Goal: Task Accomplishment & Management: Manage account settings

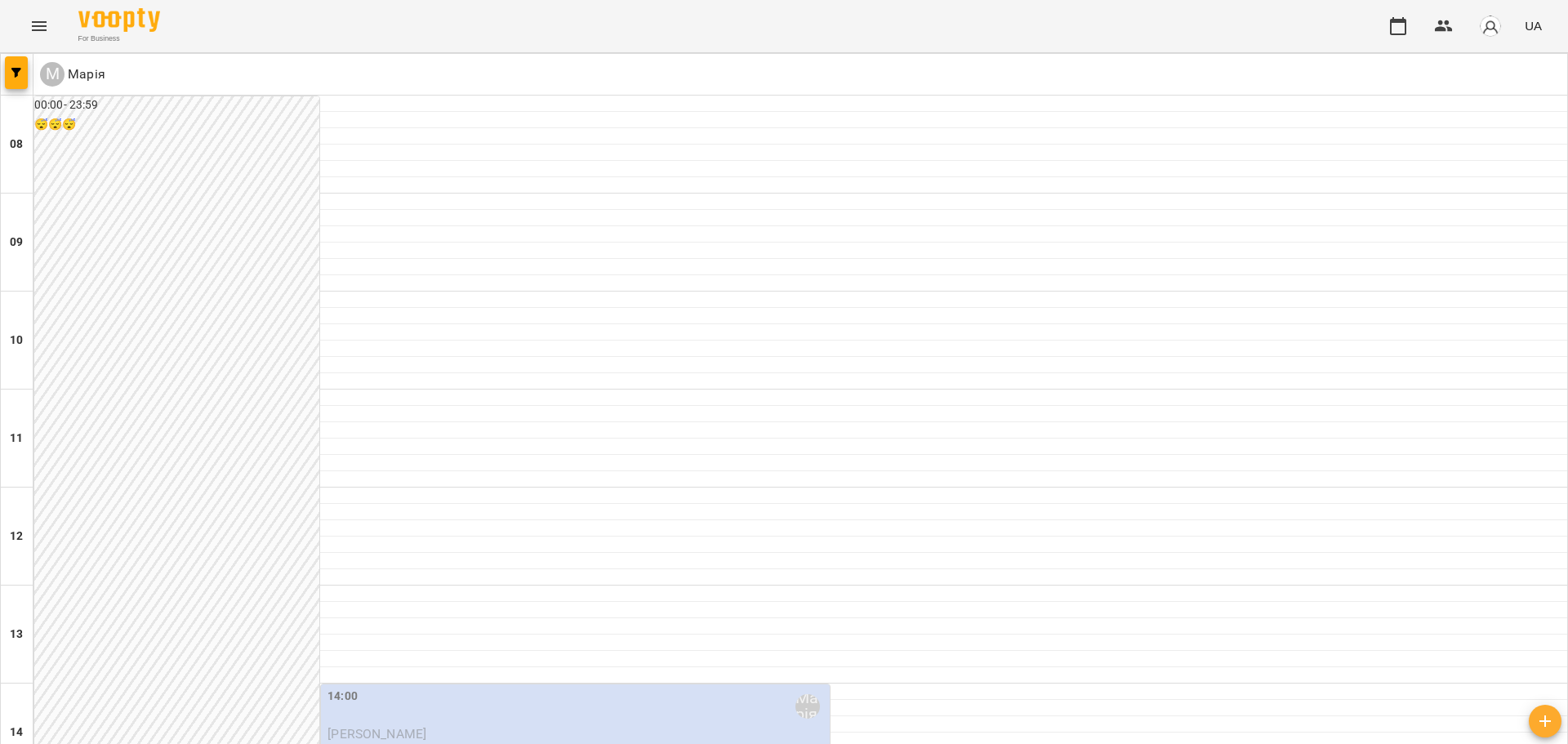
click at [36, 29] on icon "Menu" at bounding box center [39, 26] width 15 height 9
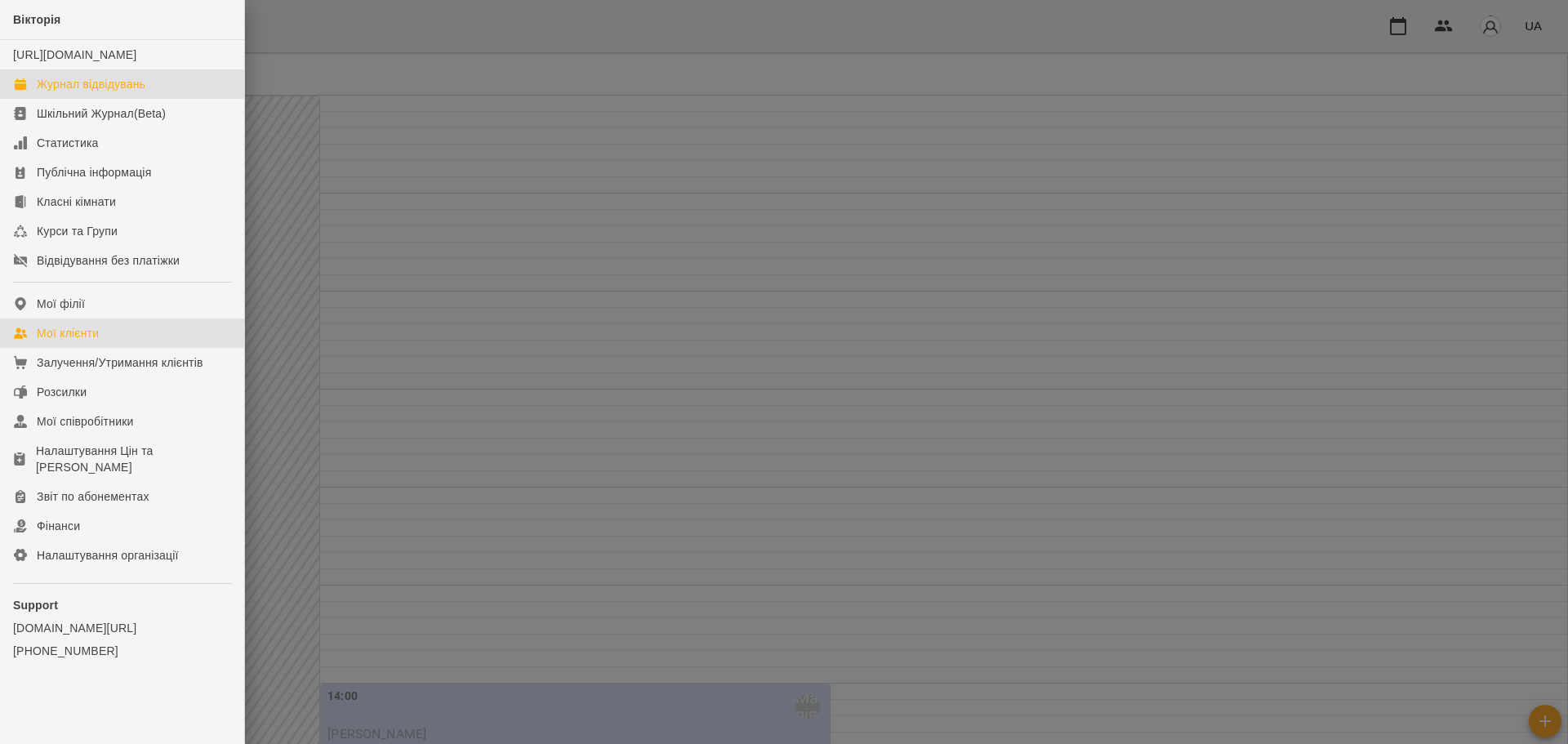
click at [86, 341] on div "Мої клієнти" at bounding box center [68, 333] width 62 height 16
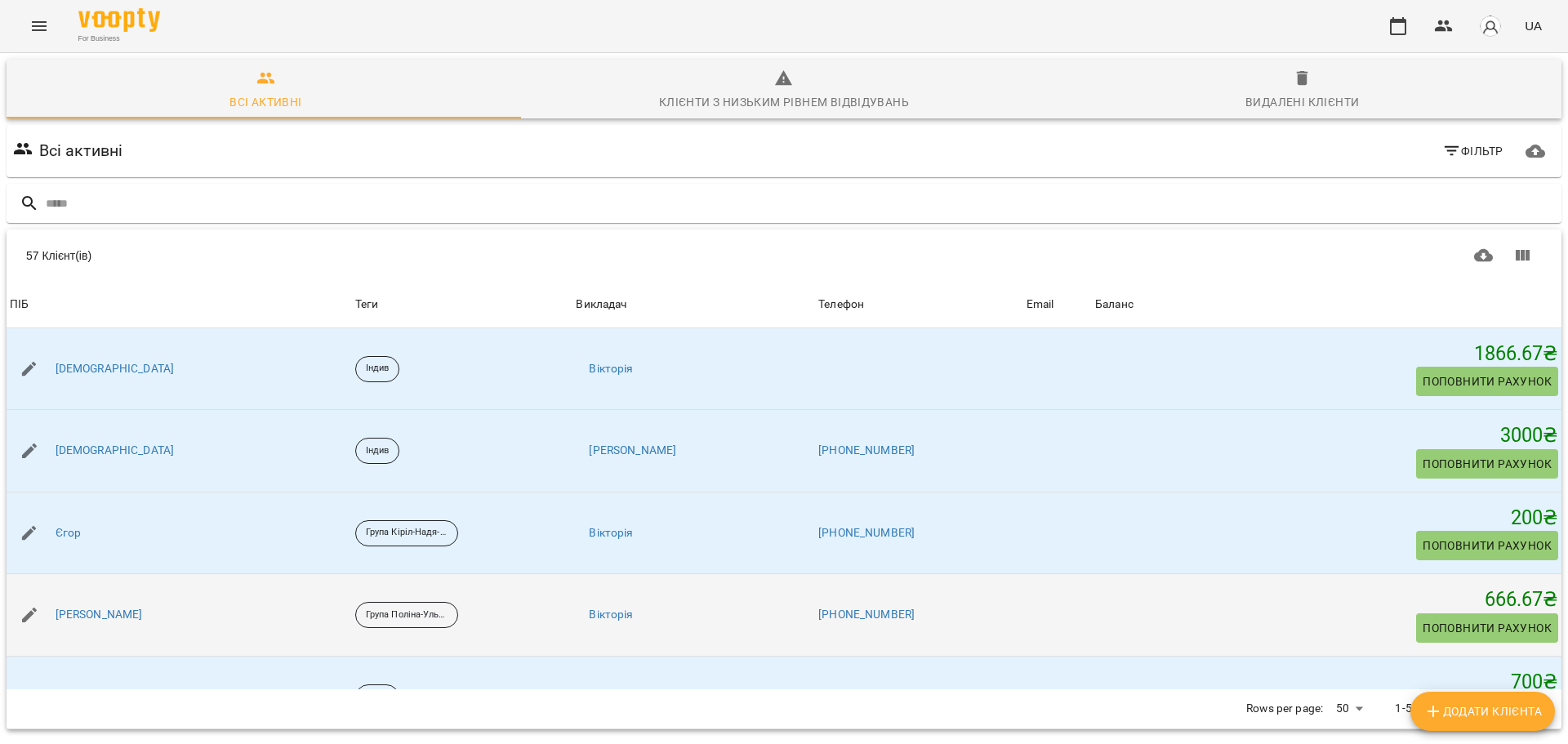
click at [146, 616] on div "[PERSON_NAME]" at bounding box center [179, 615] width 346 height 46
click at [93, 616] on link "[PERSON_NAME]" at bounding box center [98, 615] width 87 height 16
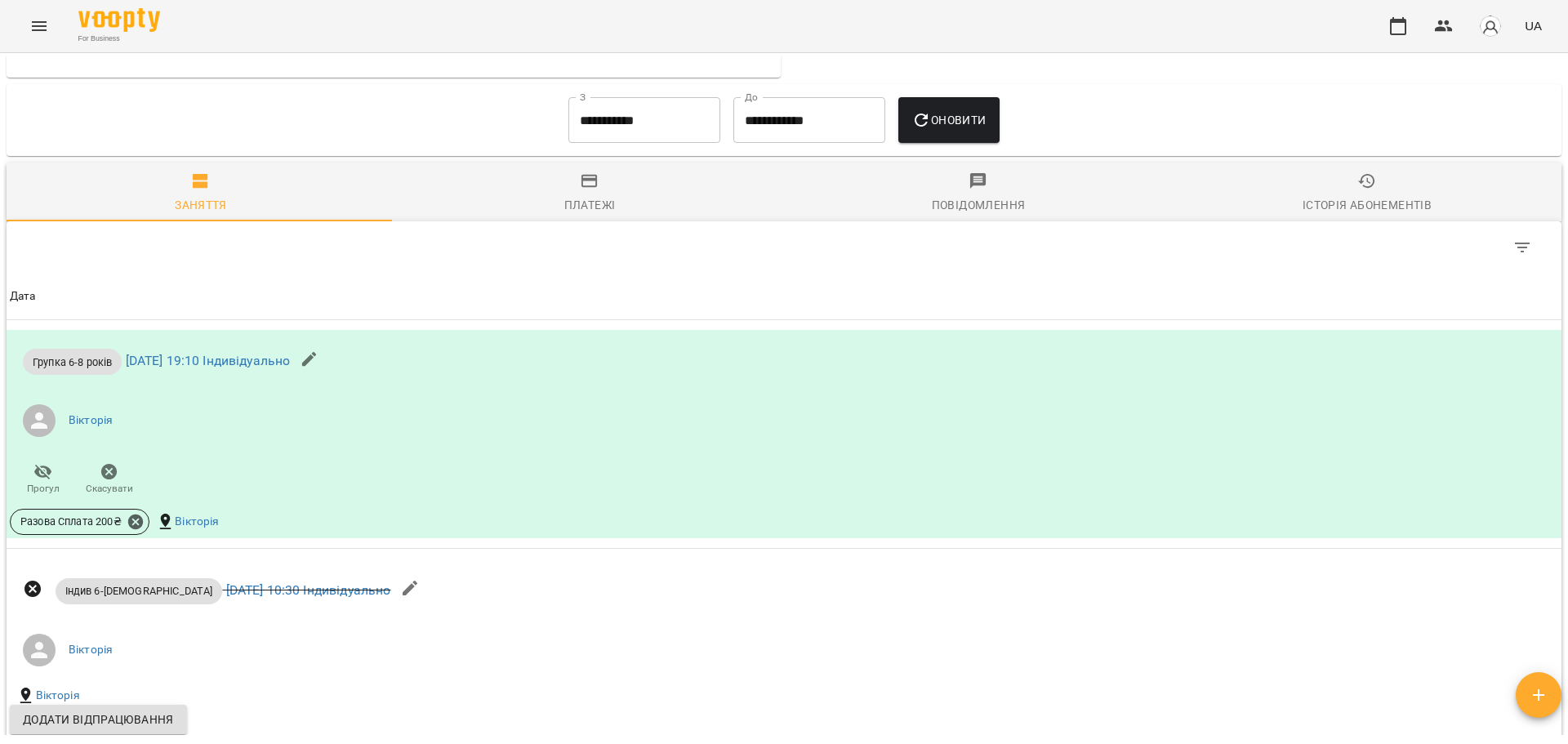
scroll to position [1062, 0]
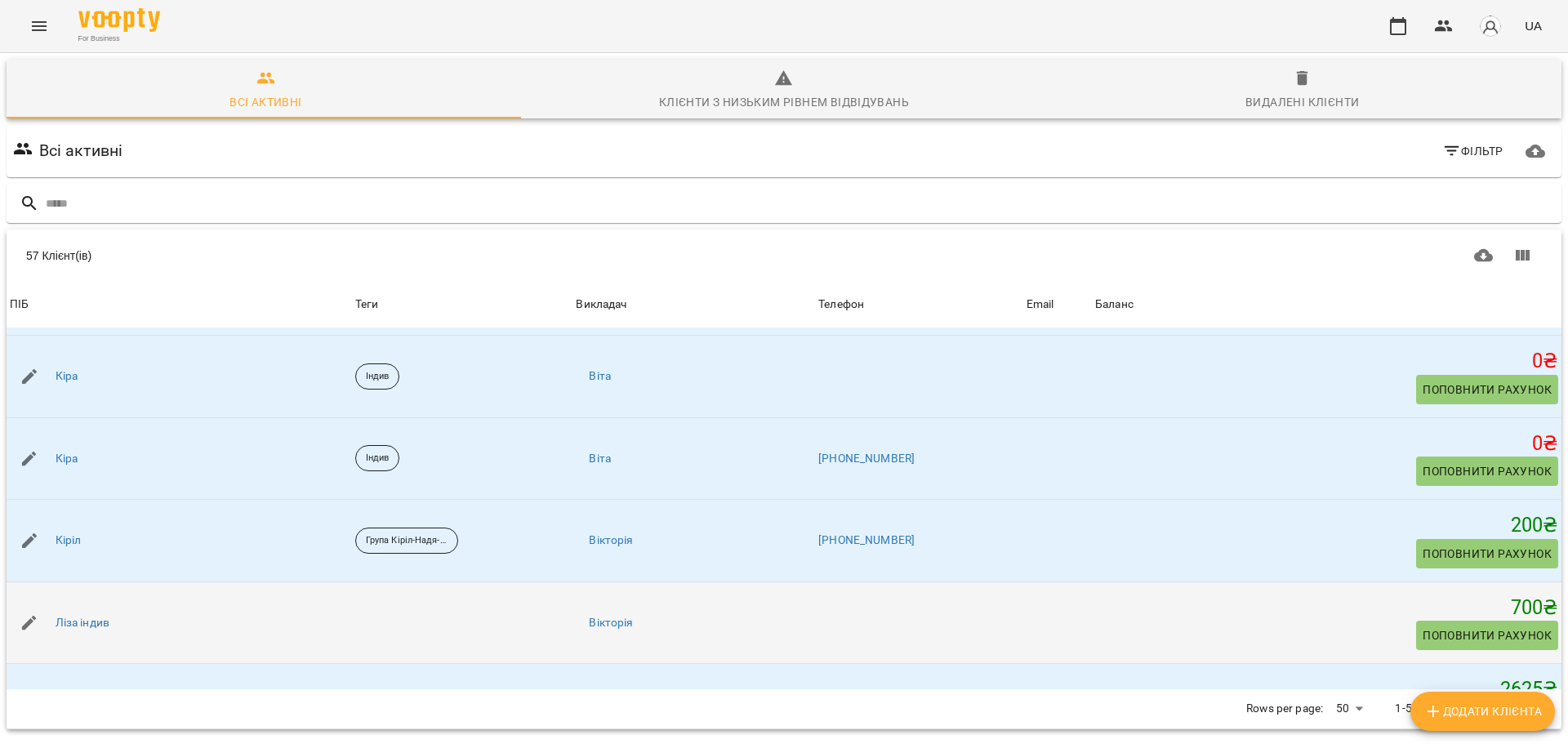
scroll to position [2124, 0]
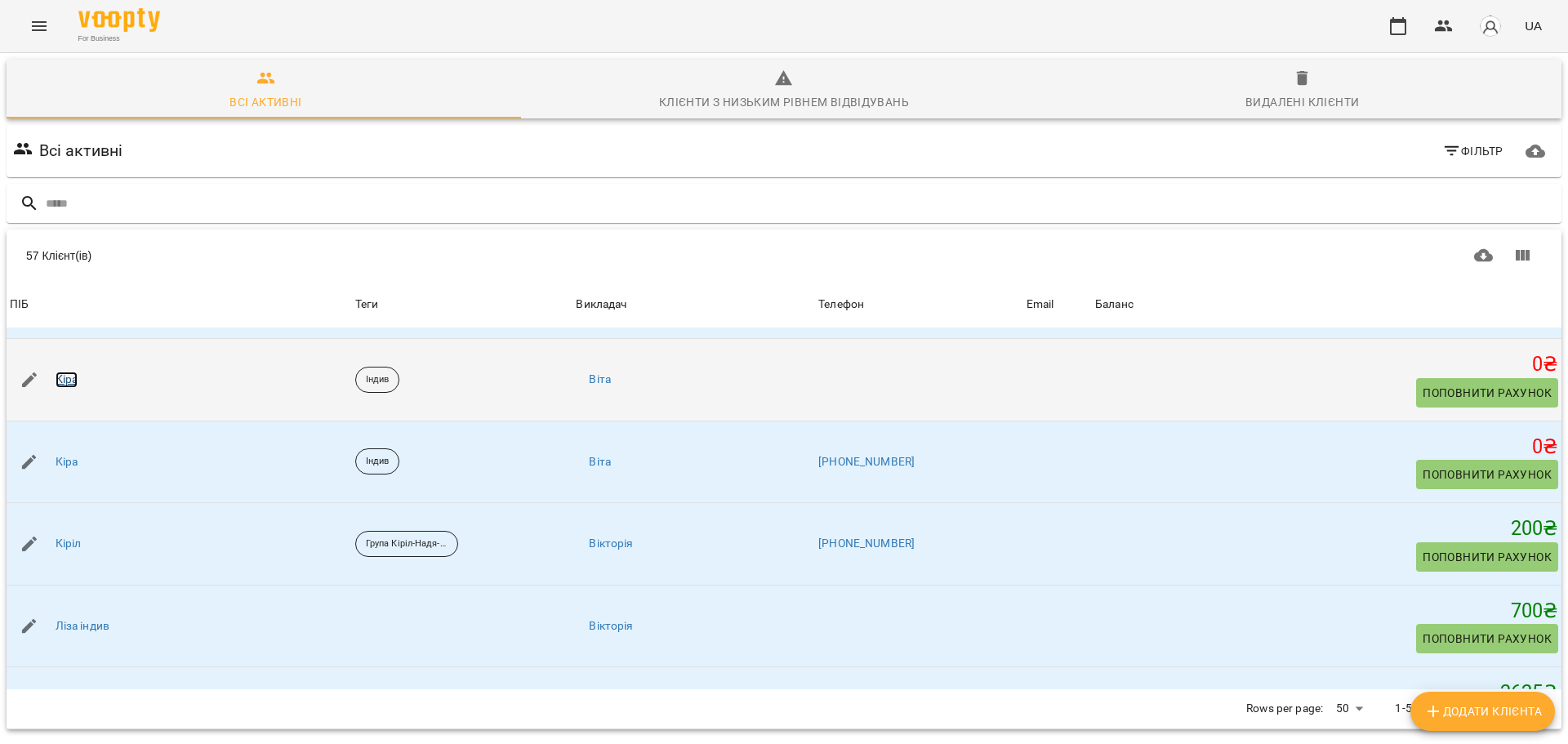
click at [69, 379] on link "Кіра" at bounding box center [66, 379] width 23 height 16
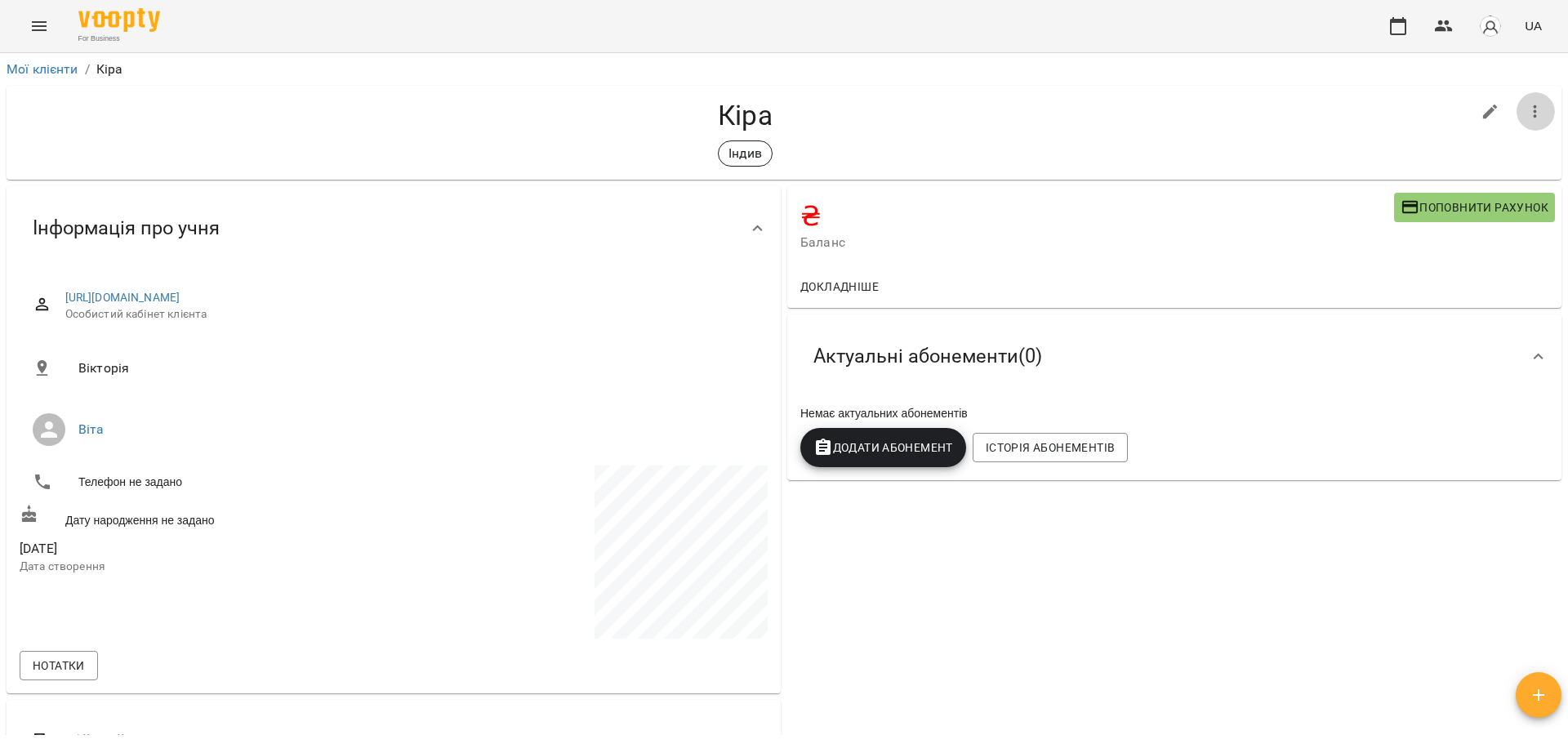
click at [1526, 108] on icon "button" at bounding box center [1535, 111] width 20 height 20
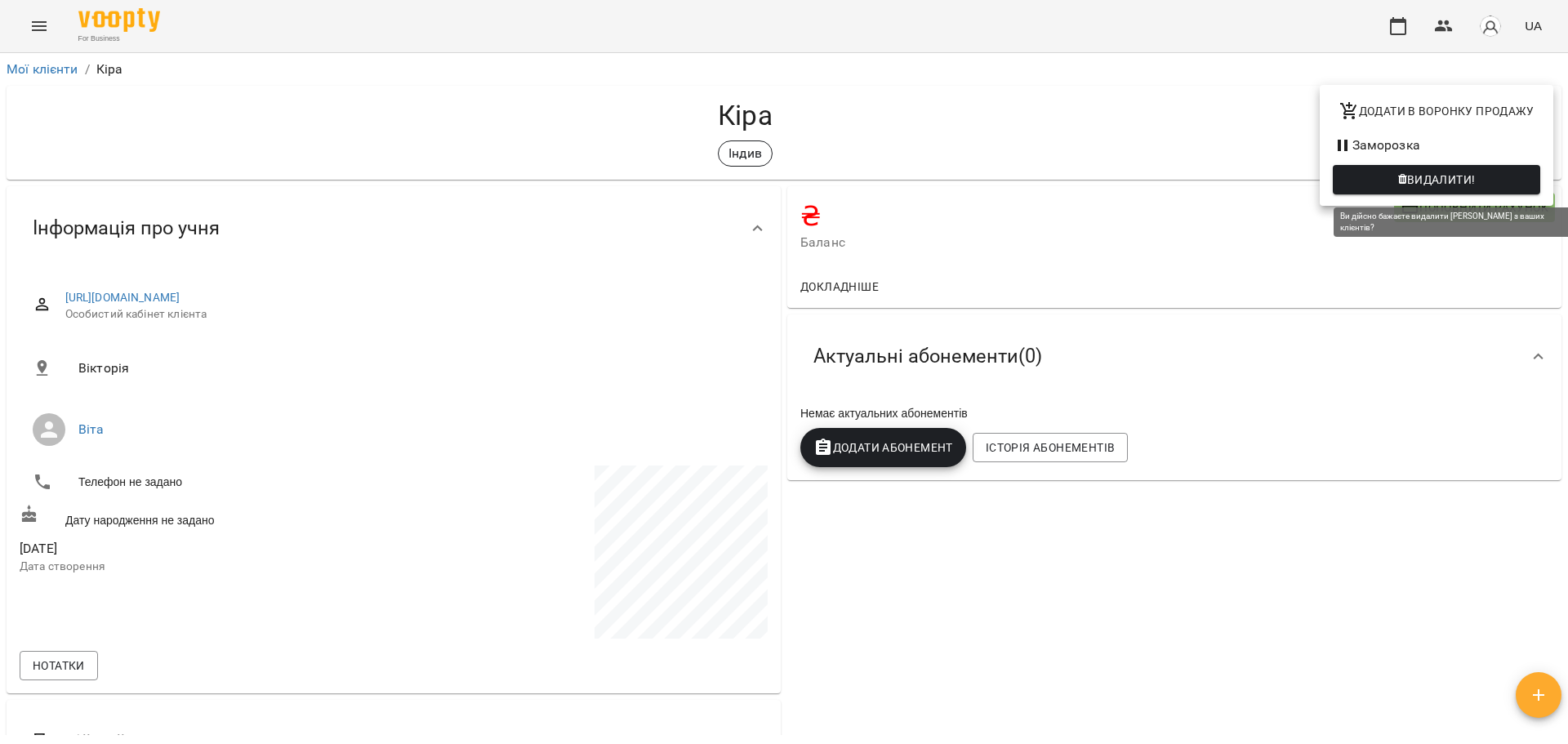
click at [1459, 175] on span "Видалити!" at bounding box center [1442, 179] width 69 height 20
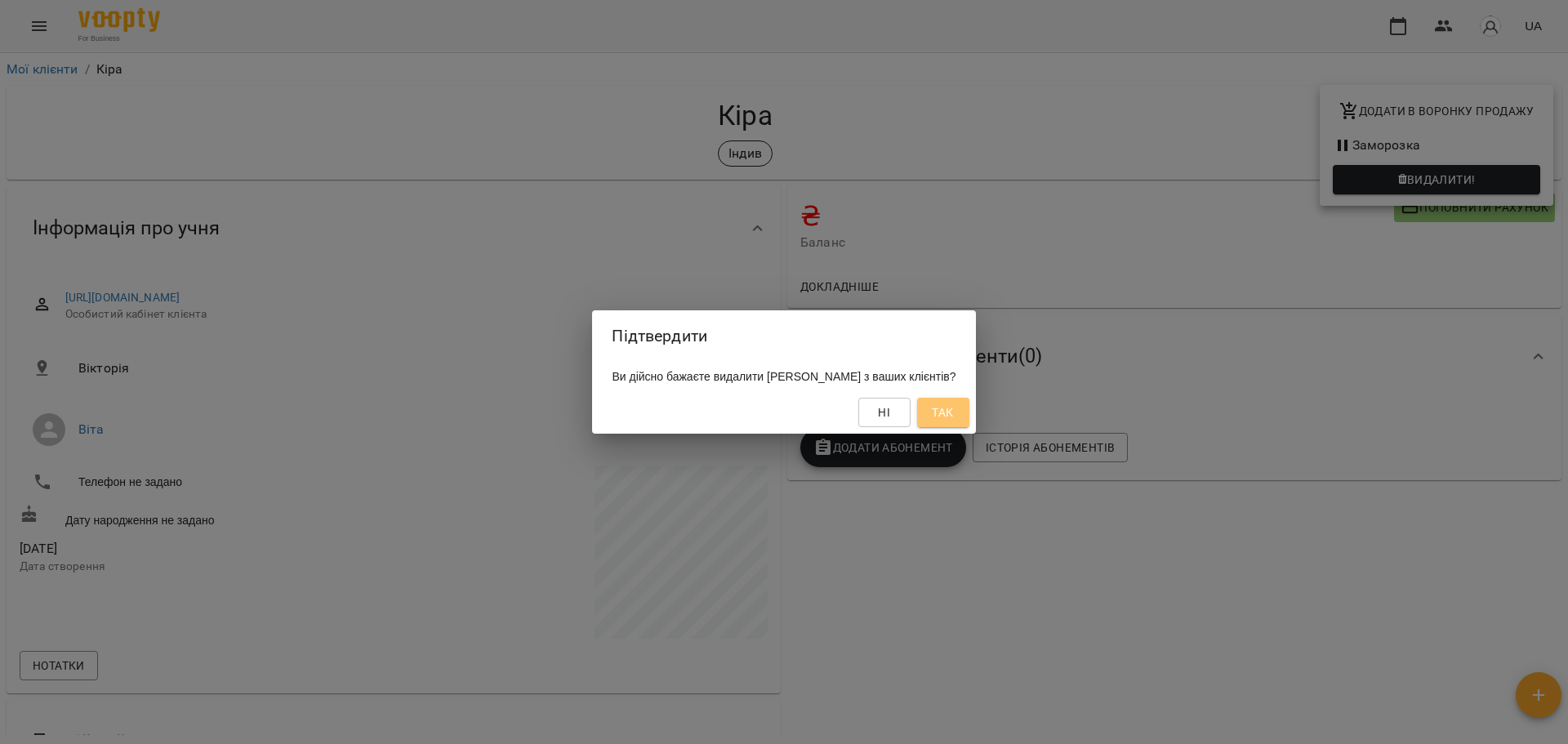
click at [933, 425] on button "Так" at bounding box center [943, 412] width 53 height 29
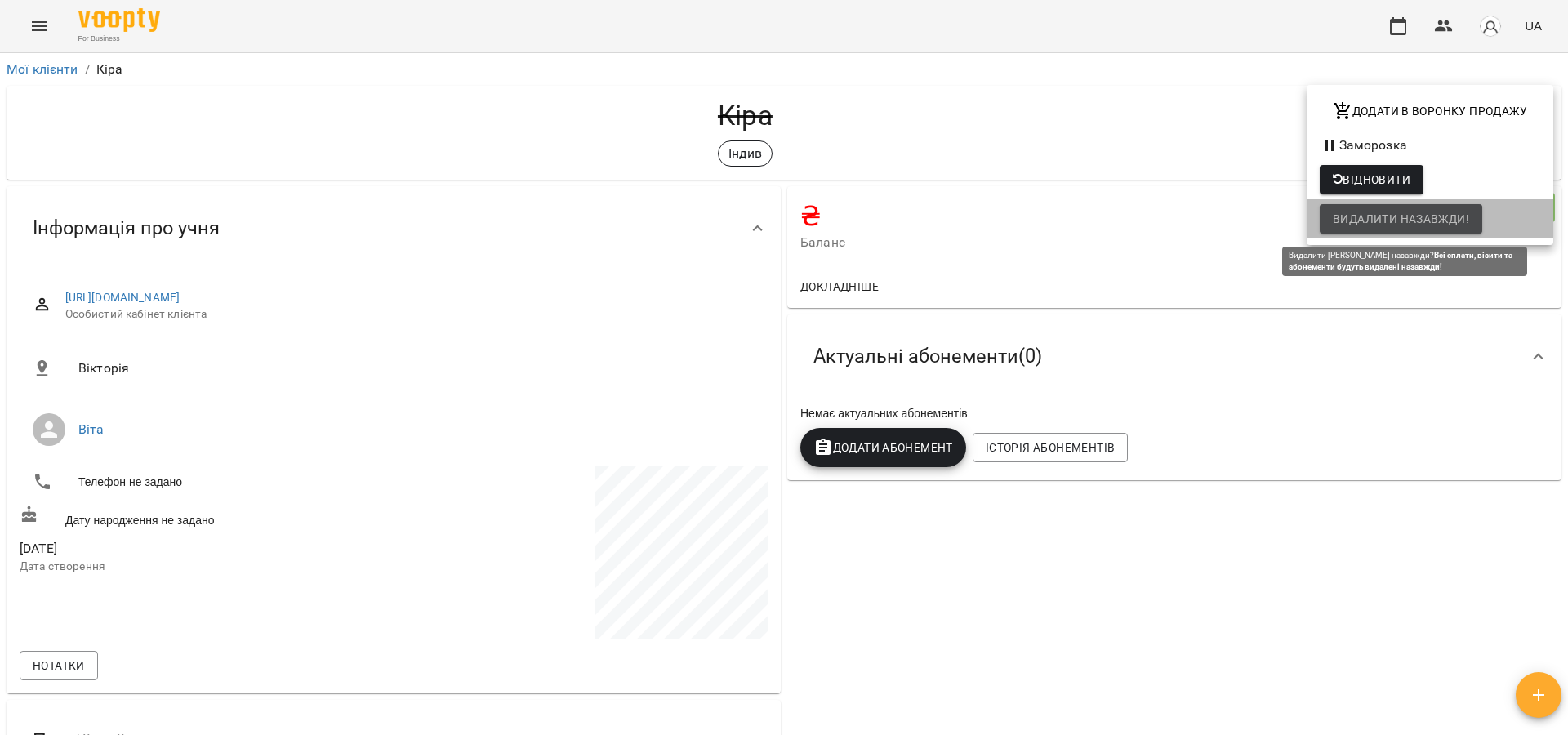
click at [1394, 224] on span "Видалити назавжди!" at bounding box center [1402, 219] width 136 height 20
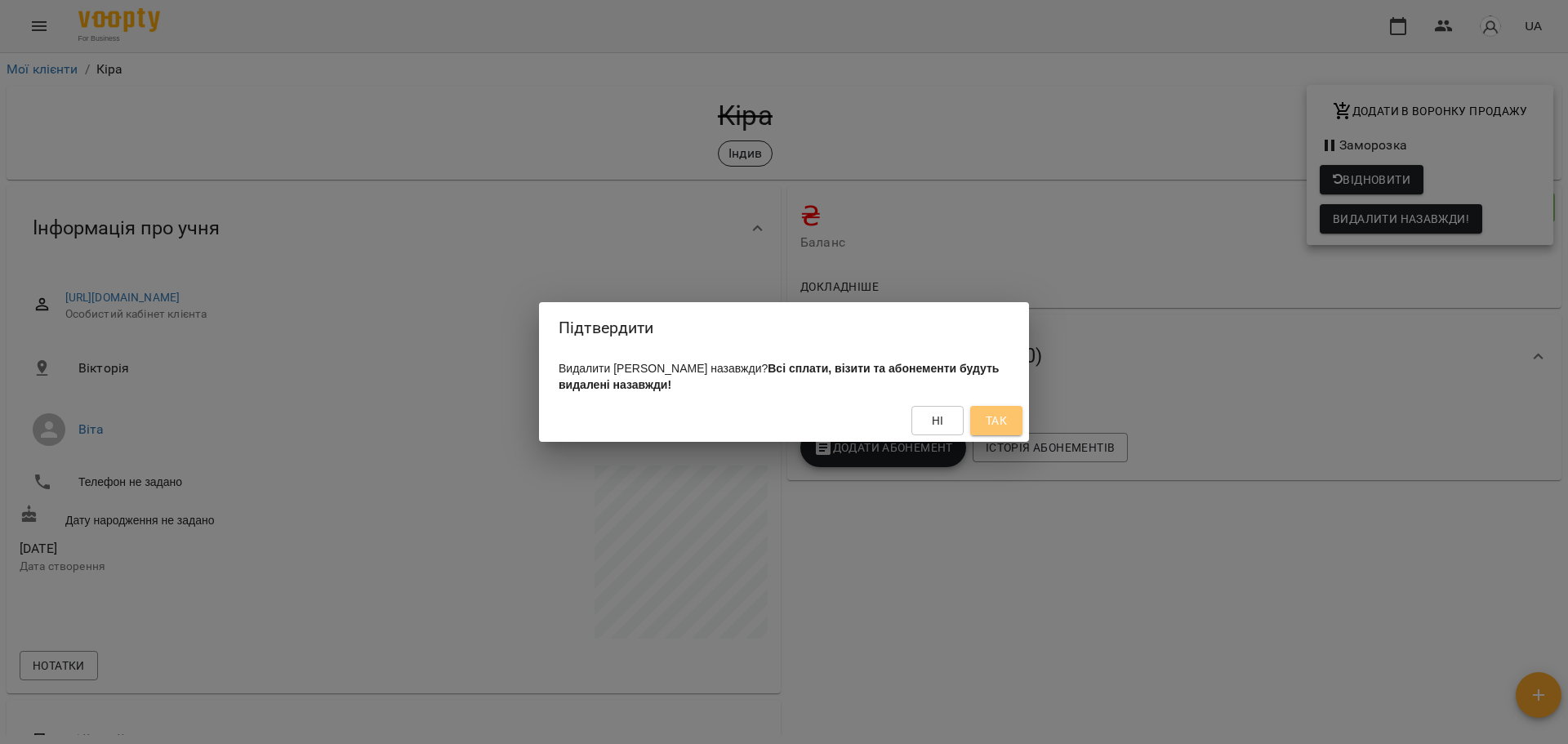
click at [996, 429] on span "Так" at bounding box center [996, 421] width 22 height 20
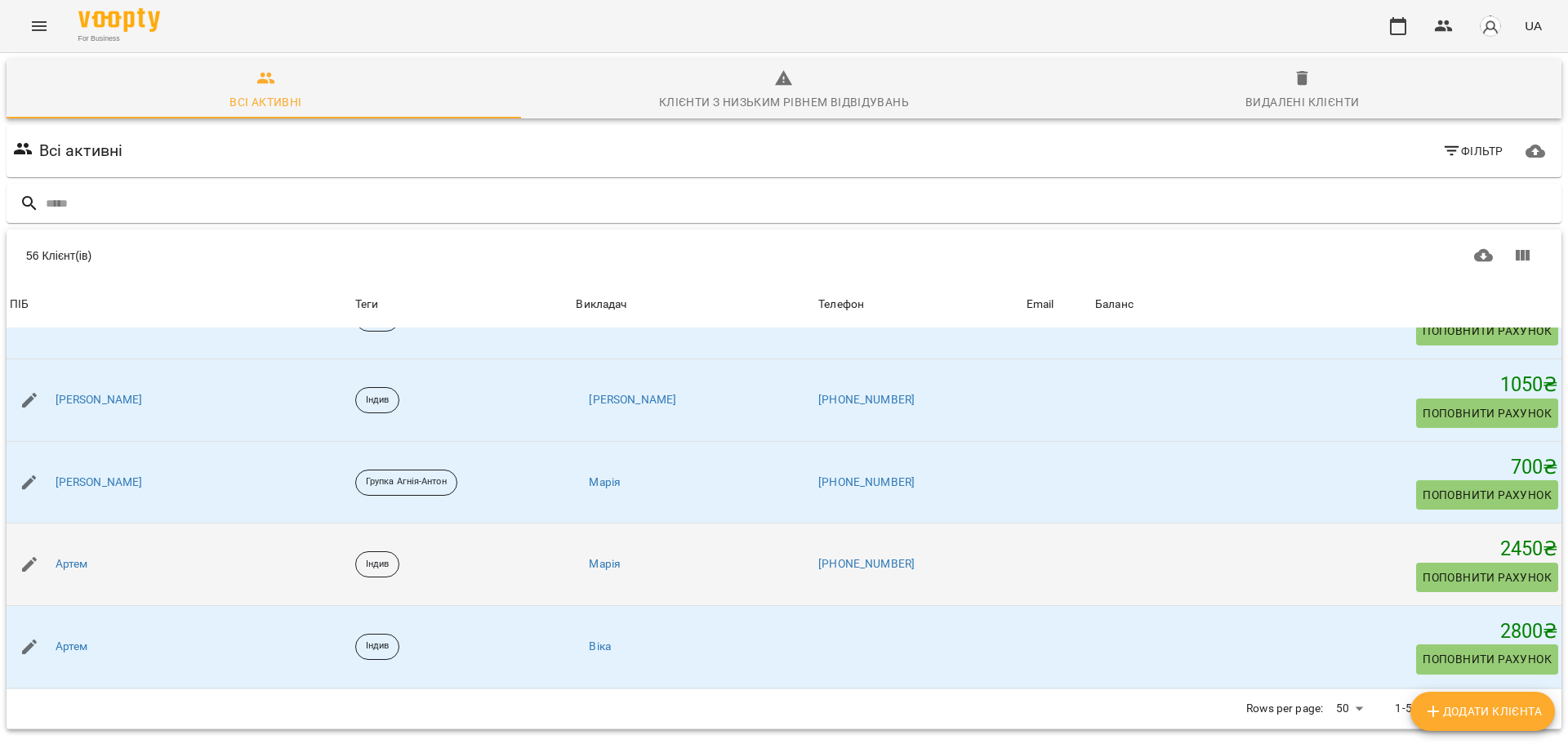
scroll to position [1144, 0]
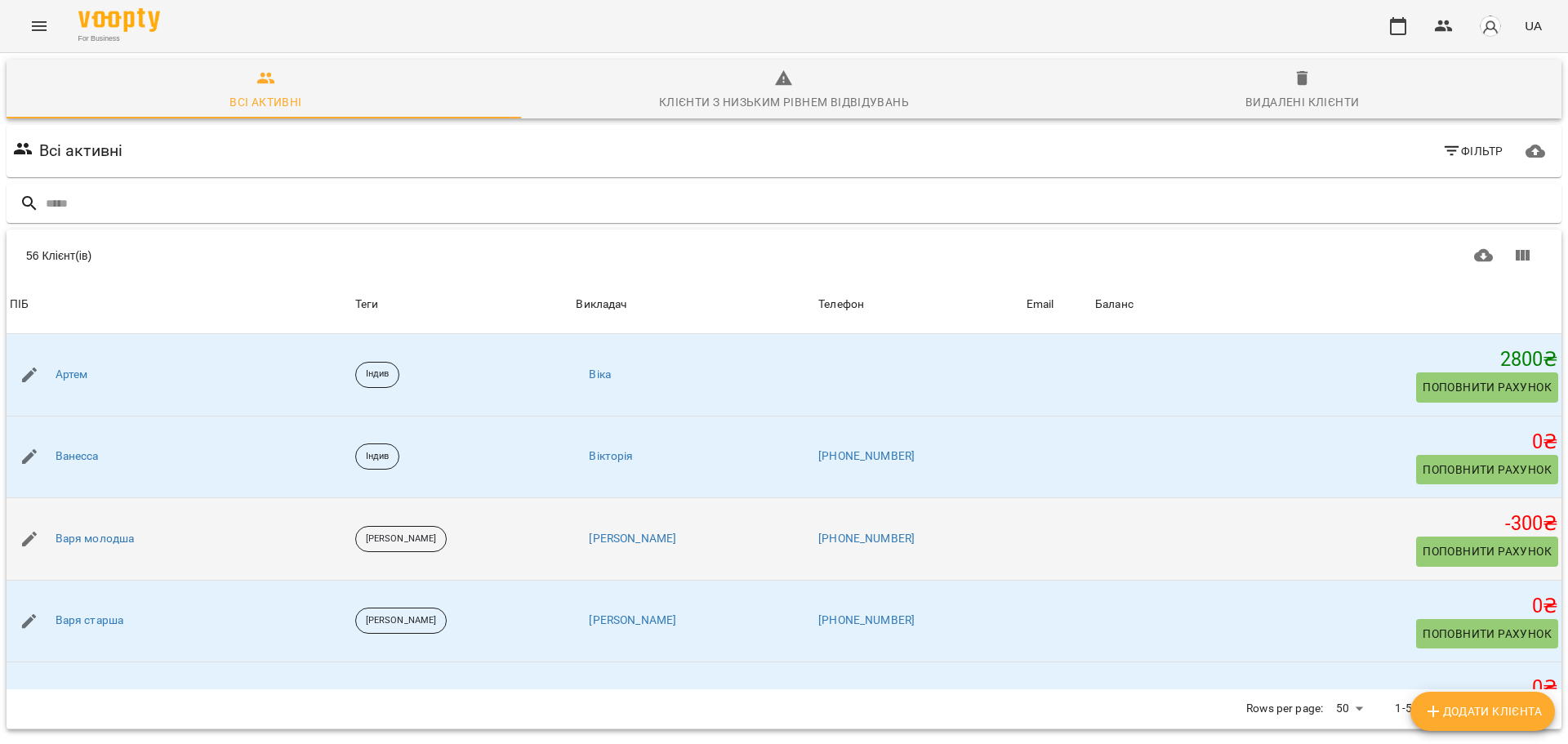
click at [108, 549] on div "Варя молодша" at bounding box center [96, 539] width 86 height 23
click at [115, 541] on link "Варя молодша" at bounding box center [95, 539] width 79 height 16
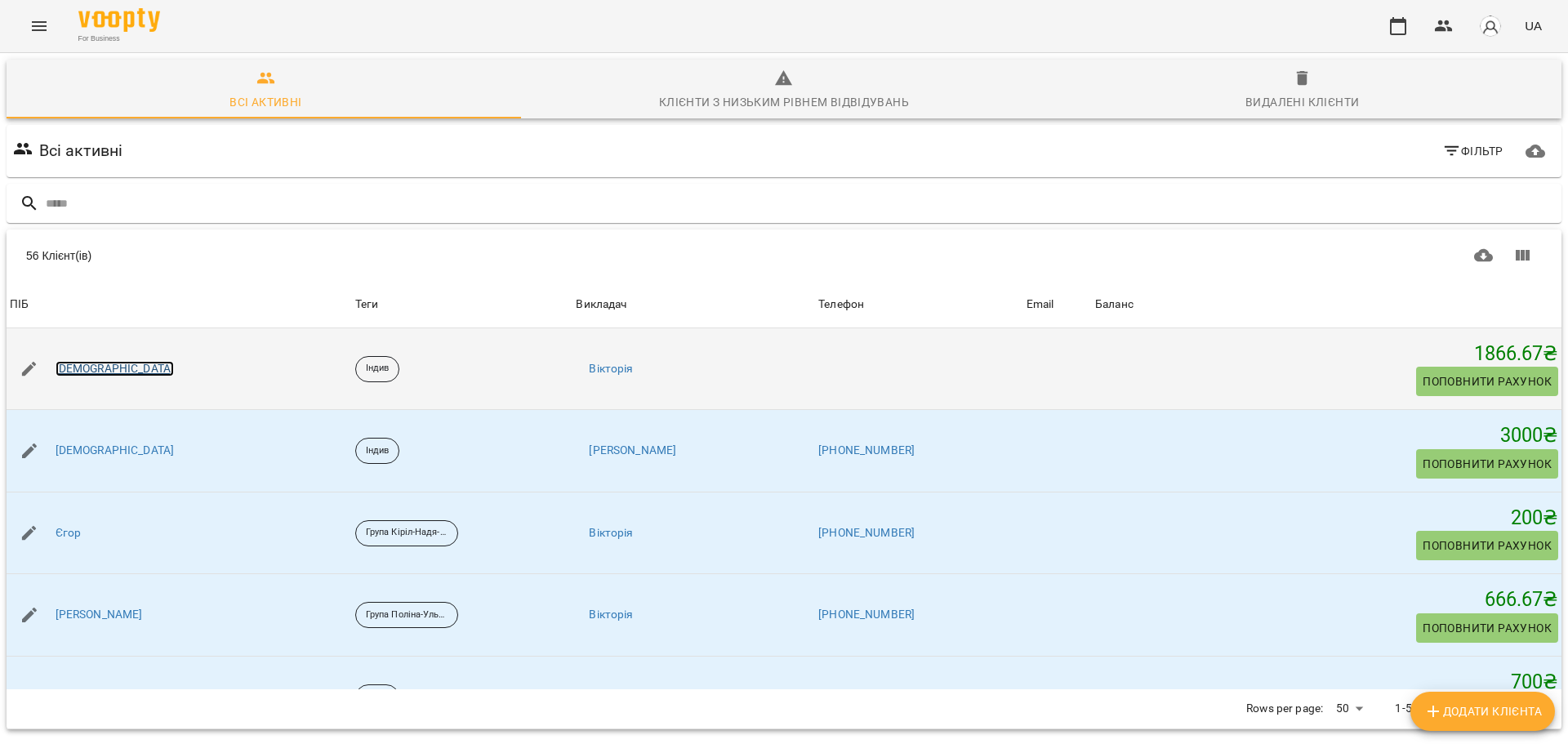
click at [67, 373] on link "[DEMOGRAPHIC_DATA]" at bounding box center [115, 369] width 119 height 16
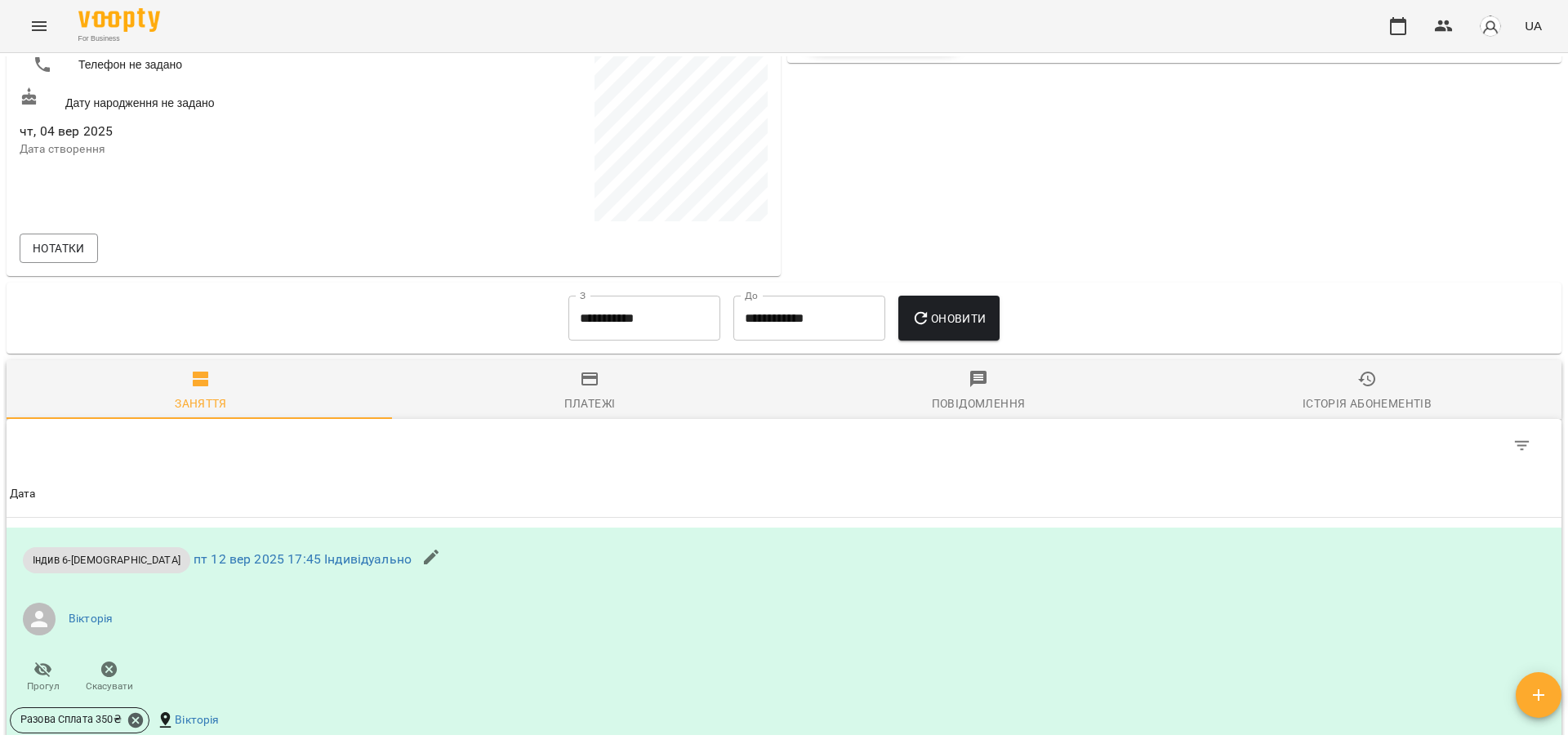
scroll to position [409, 0]
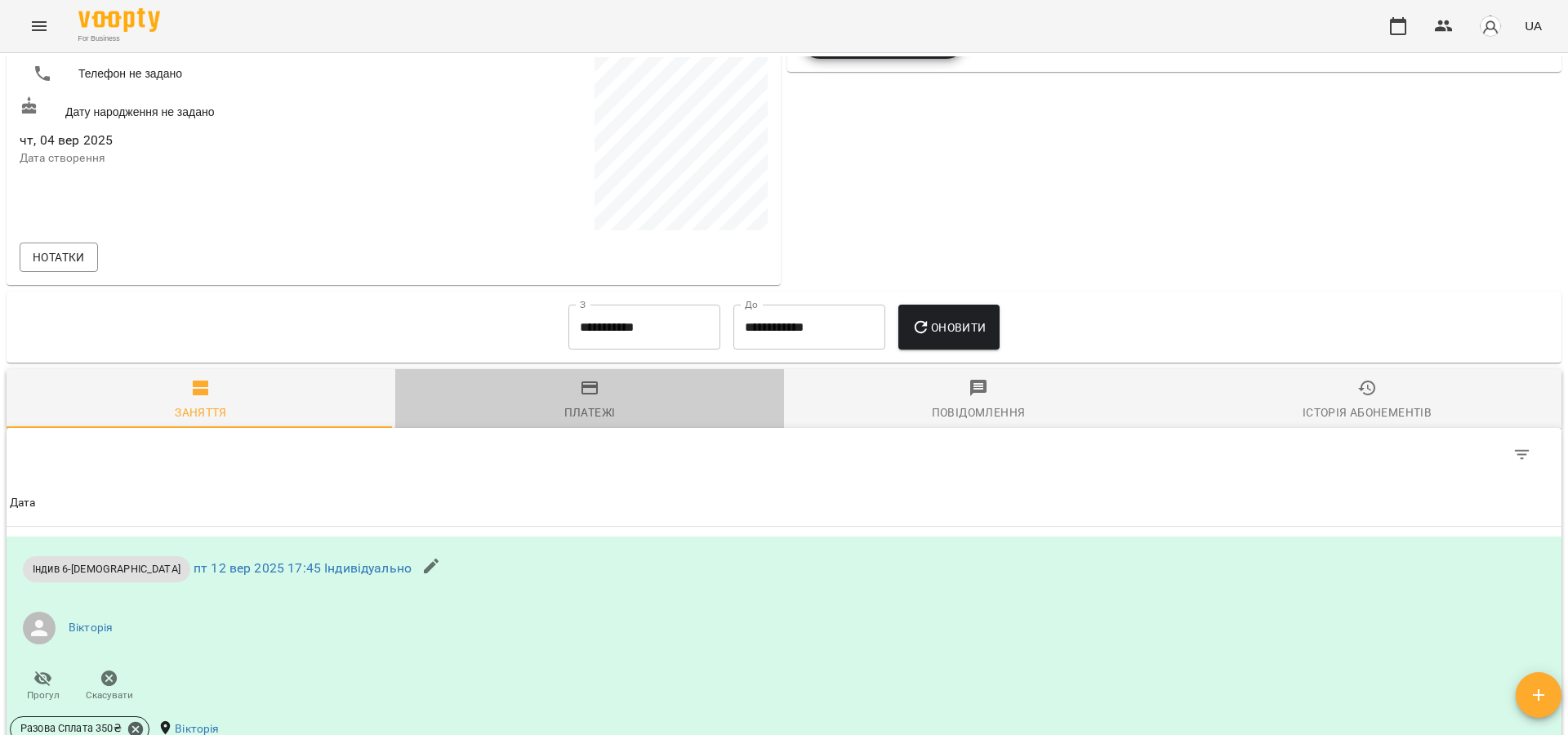
click at [587, 397] on icon "button" at bounding box center [590, 388] width 20 height 20
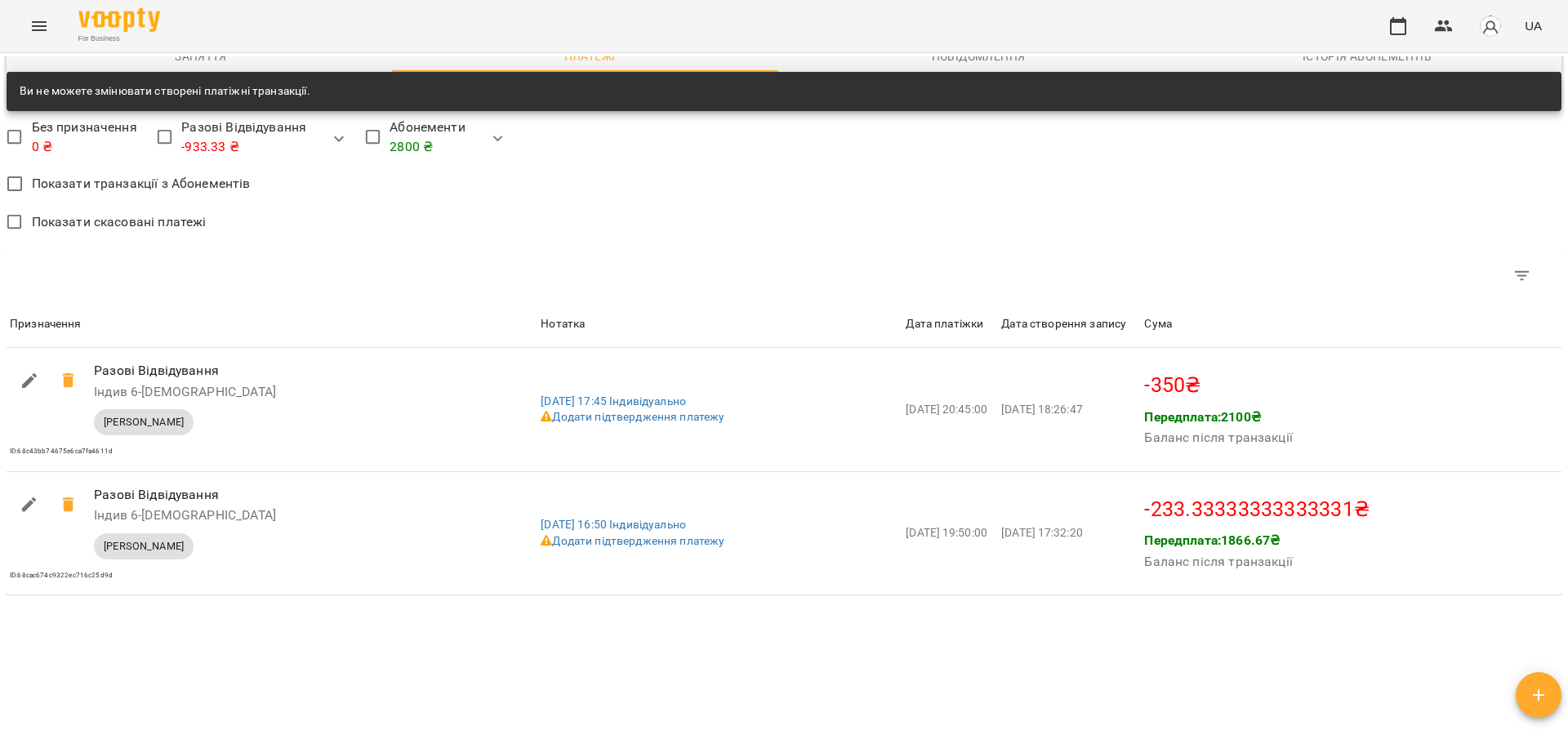
scroll to position [817, 0]
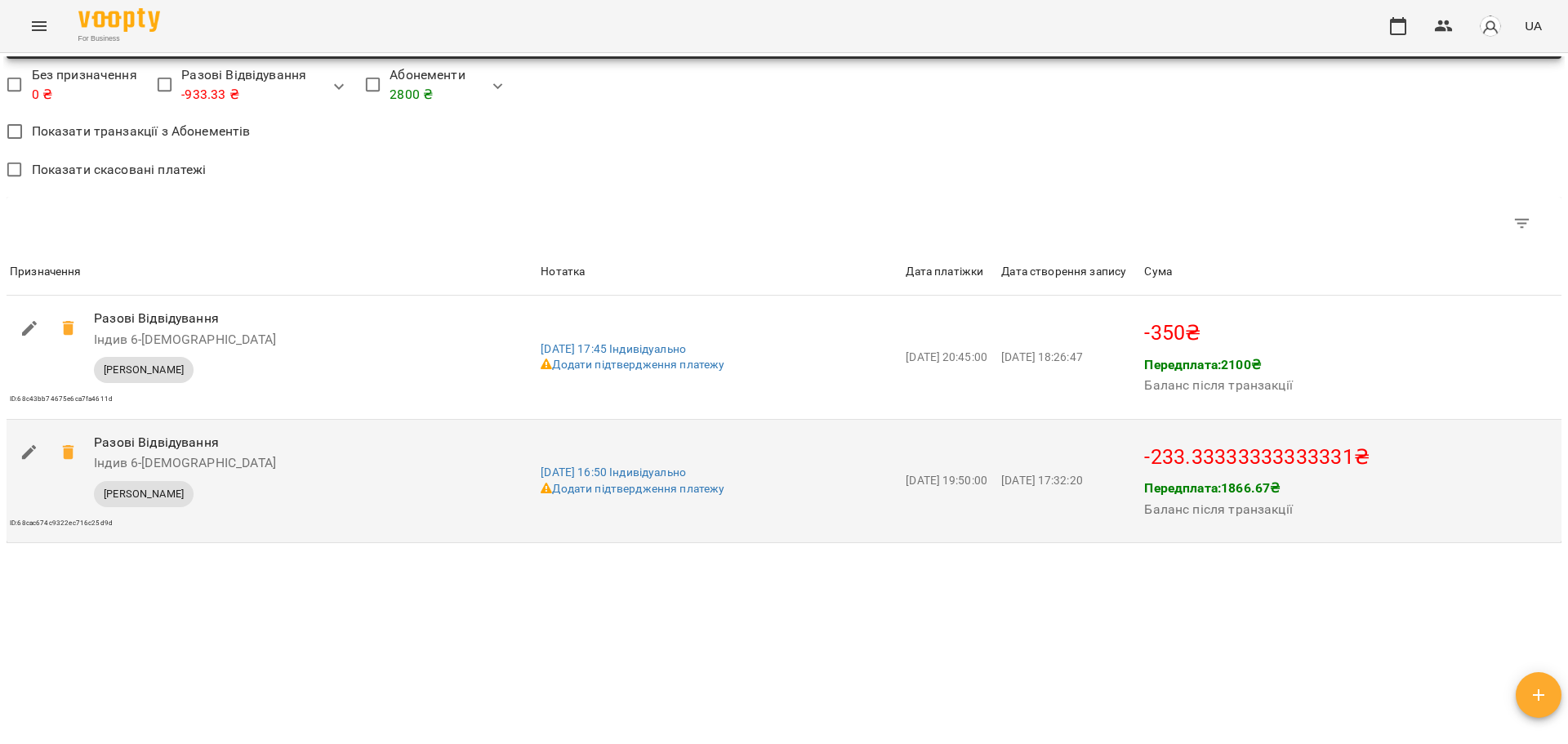
click at [28, 447] on icon "button" at bounding box center [29, 453] width 20 height 20
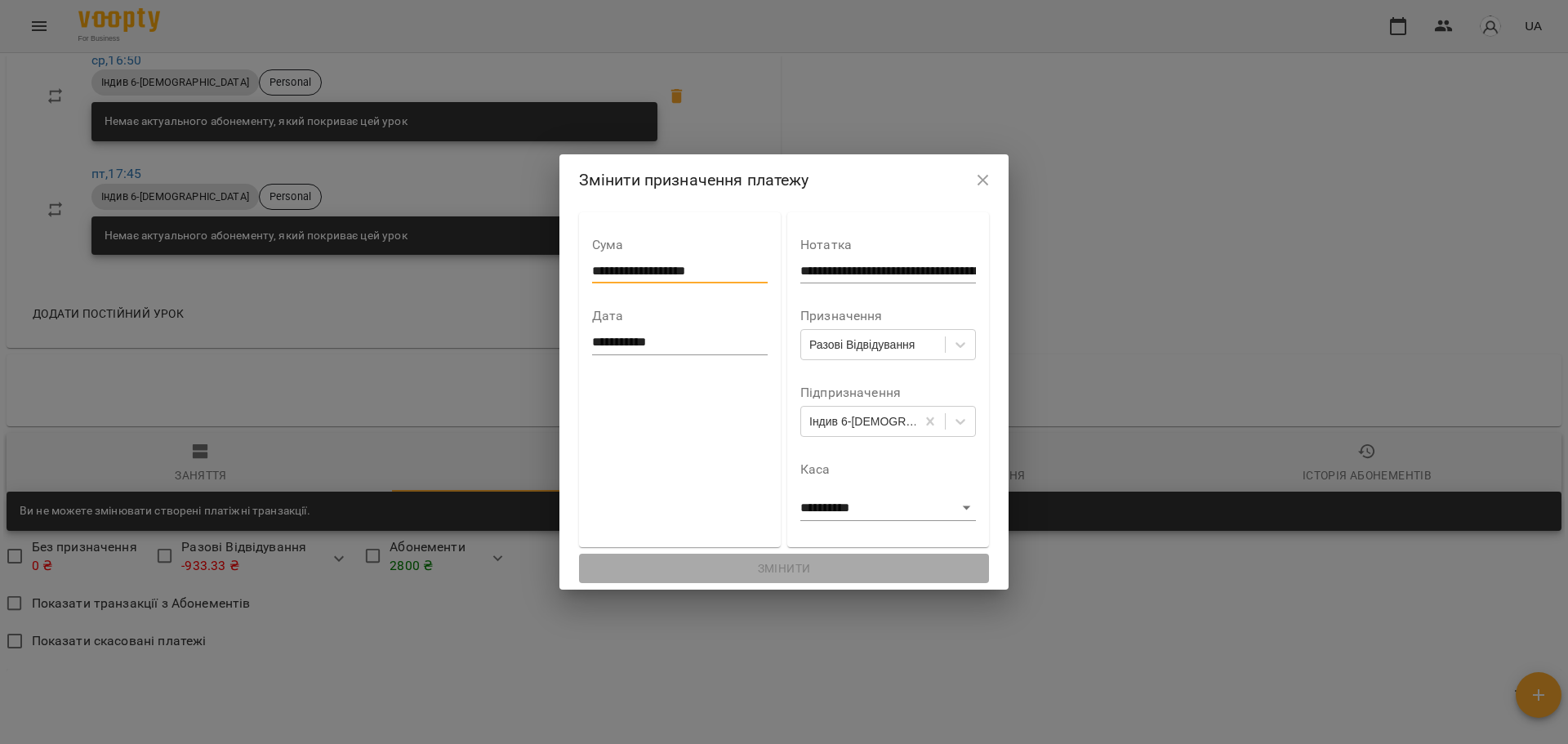
scroll to position [1289, 0]
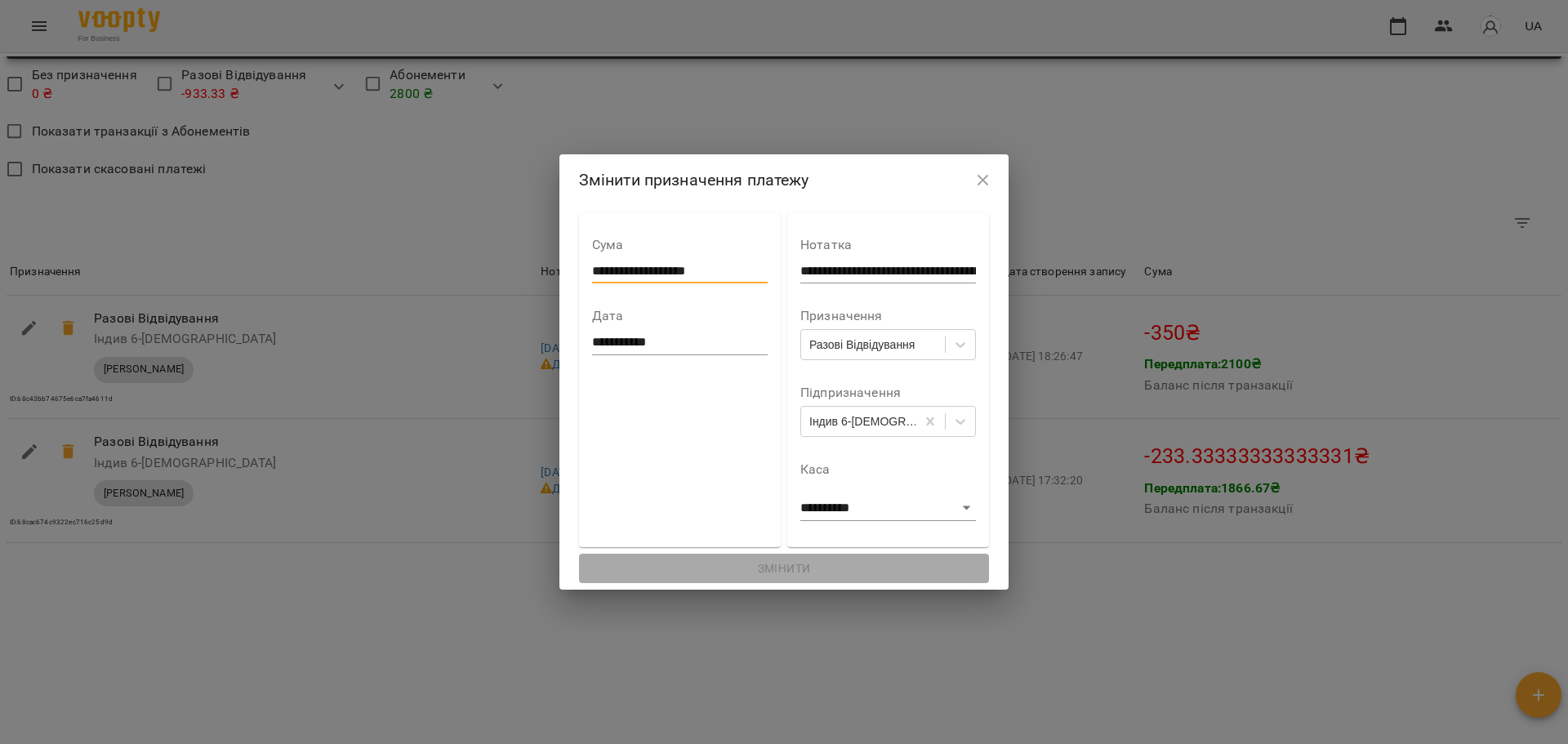
click at [718, 269] on input "**********" at bounding box center [680, 271] width 176 height 26
drag, startPoint x: 718, startPoint y: 269, endPoint x: 559, endPoint y: 261, distance: 159.2
click at [579, 261] on div "**********" at bounding box center [680, 379] width 202 height 335
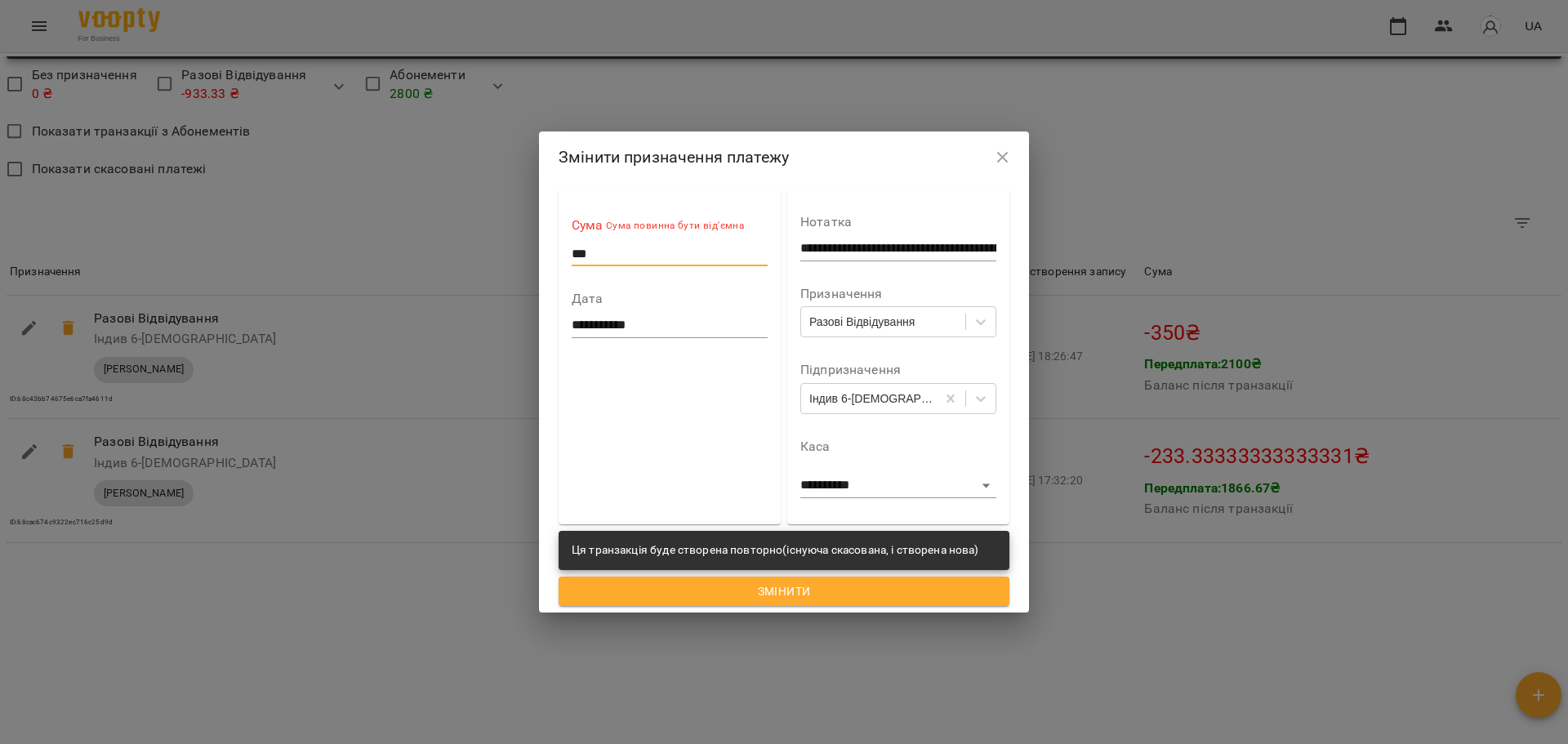
type input "***"
click at [835, 599] on span "Змінити" at bounding box center [784, 591] width 425 height 20
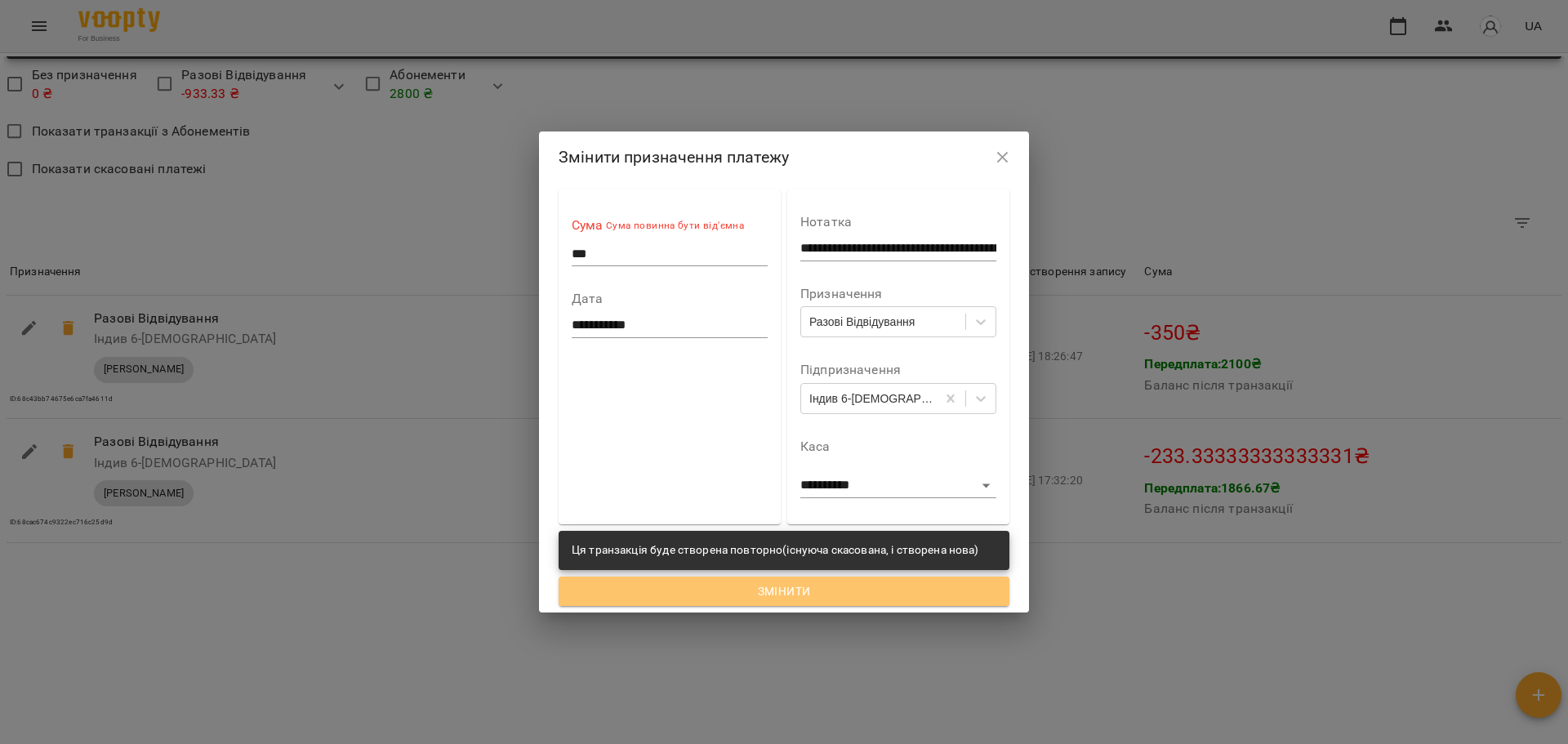
click at [769, 592] on span "Змінити" at bounding box center [784, 591] width 425 height 20
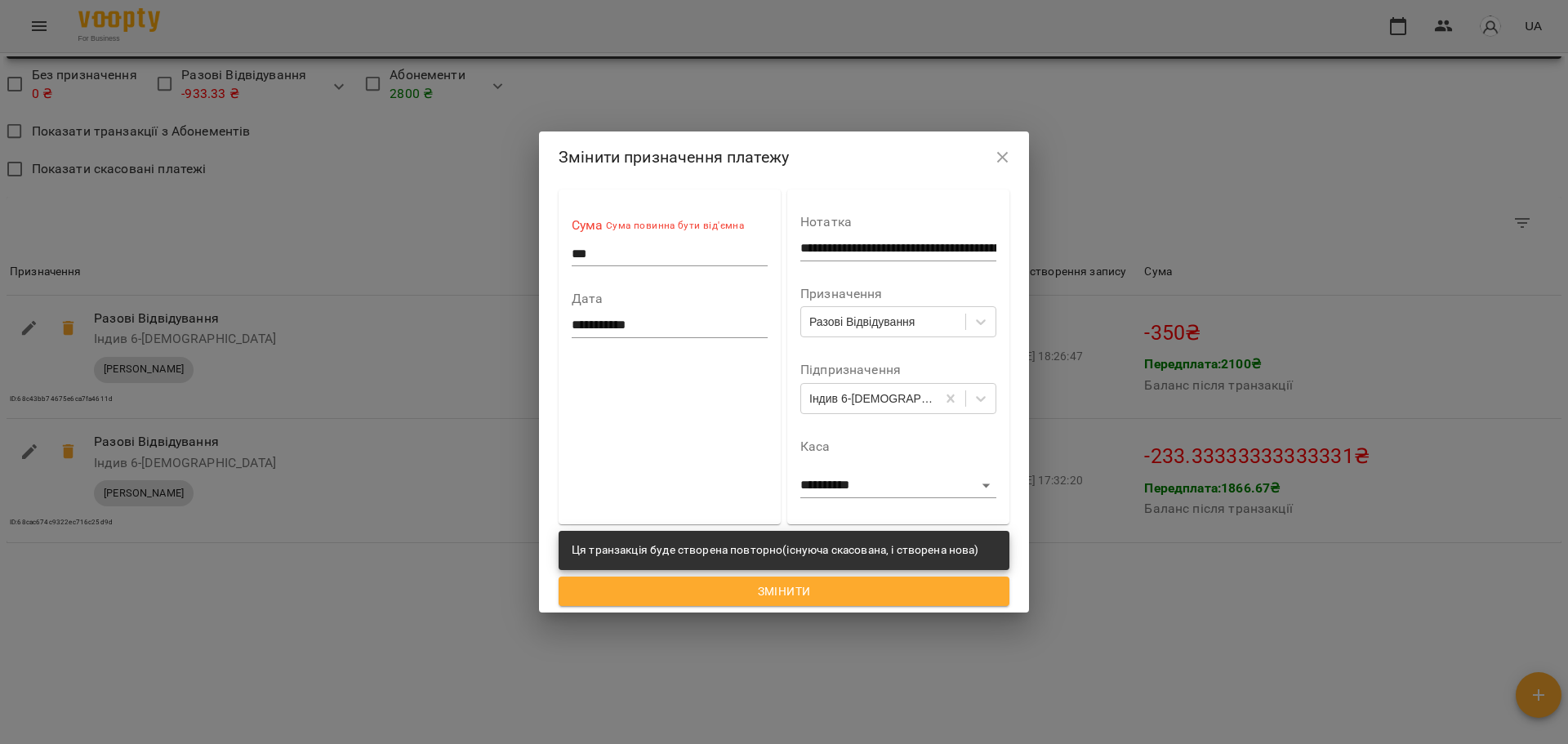
click at [1000, 158] on icon "button" at bounding box center [1003, 158] width 20 height 20
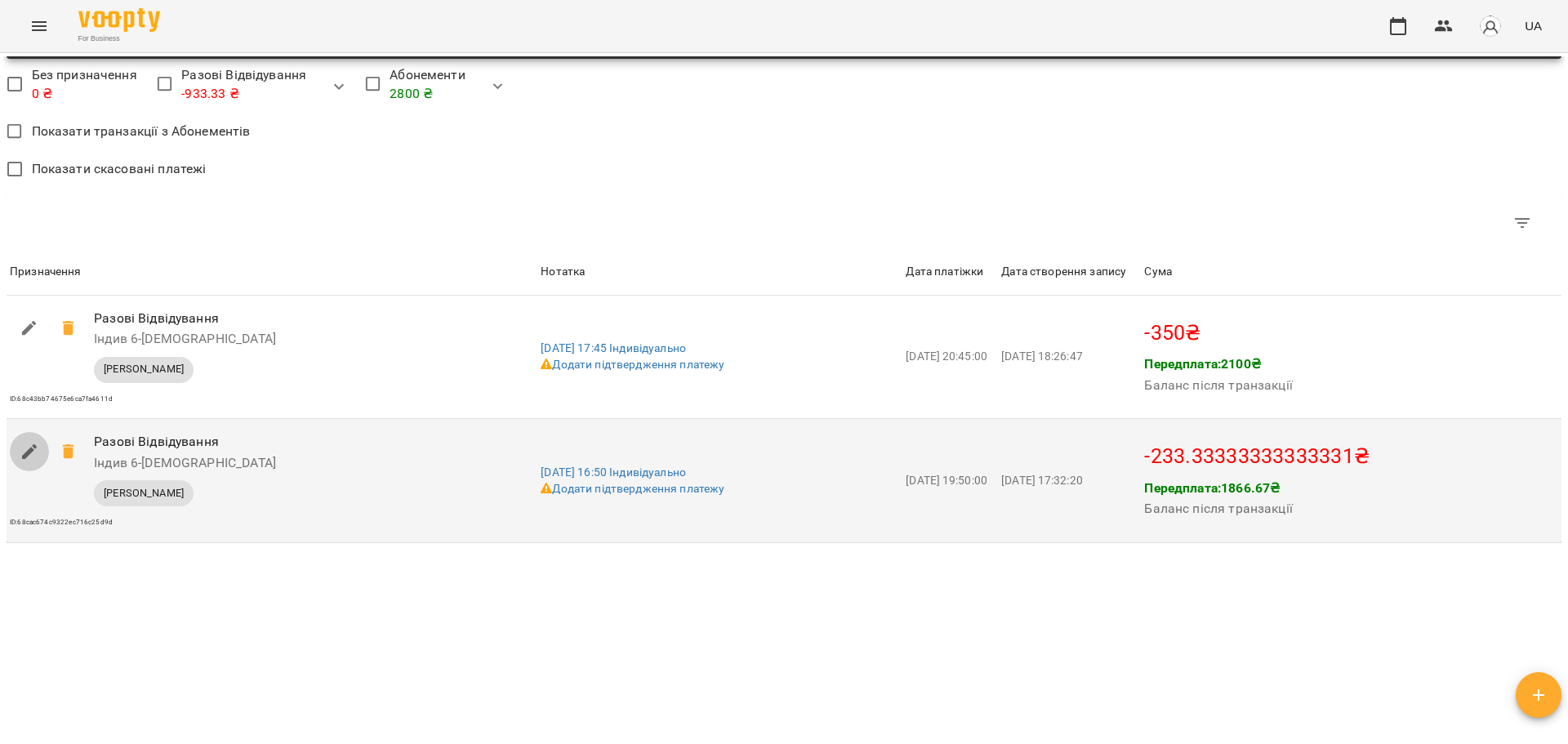
click at [25, 449] on icon "button" at bounding box center [29, 452] width 20 height 20
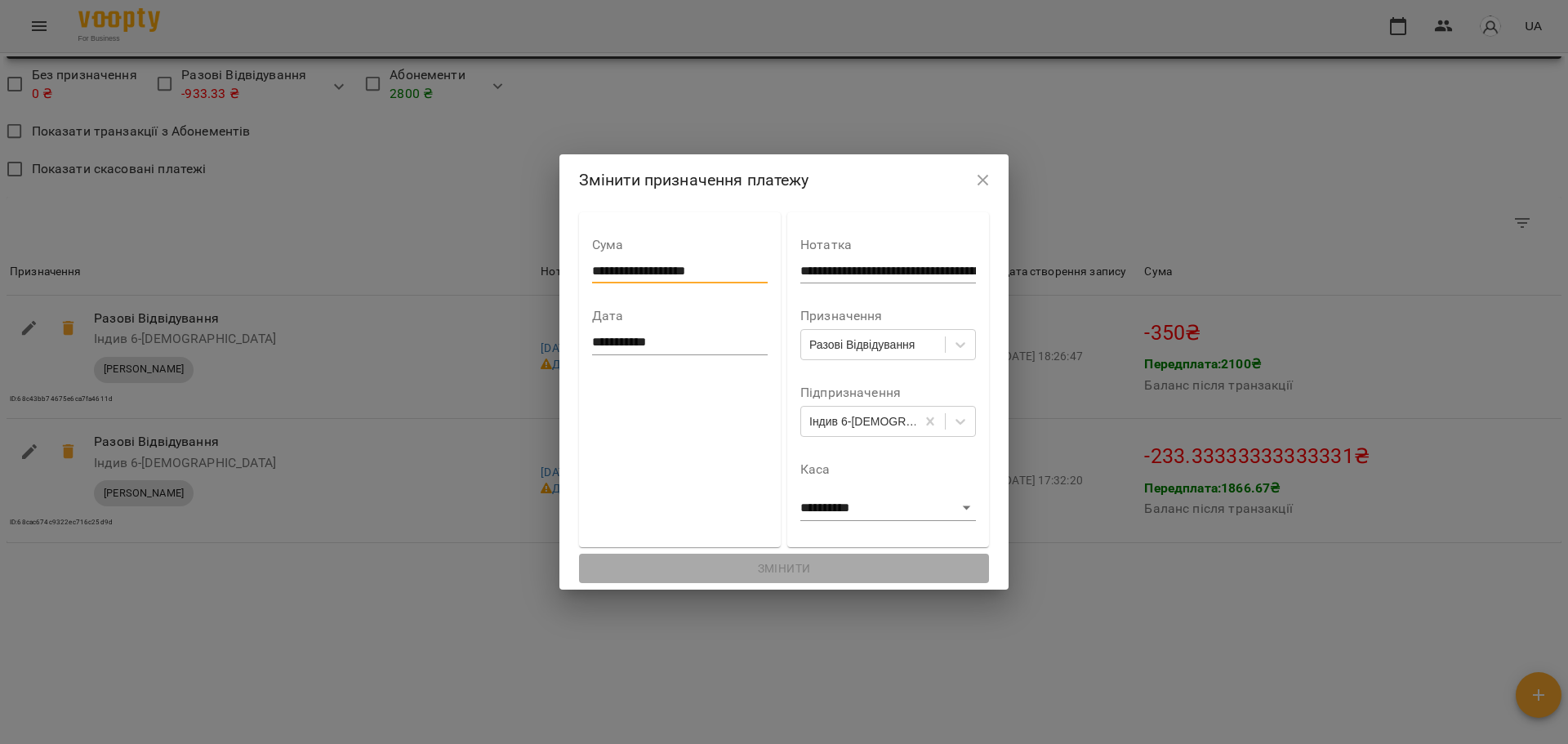
drag, startPoint x: 709, startPoint y: 266, endPoint x: 574, endPoint y: 271, distance: 135.1
click at [592, 271] on input "**********" at bounding box center [680, 271] width 176 height 26
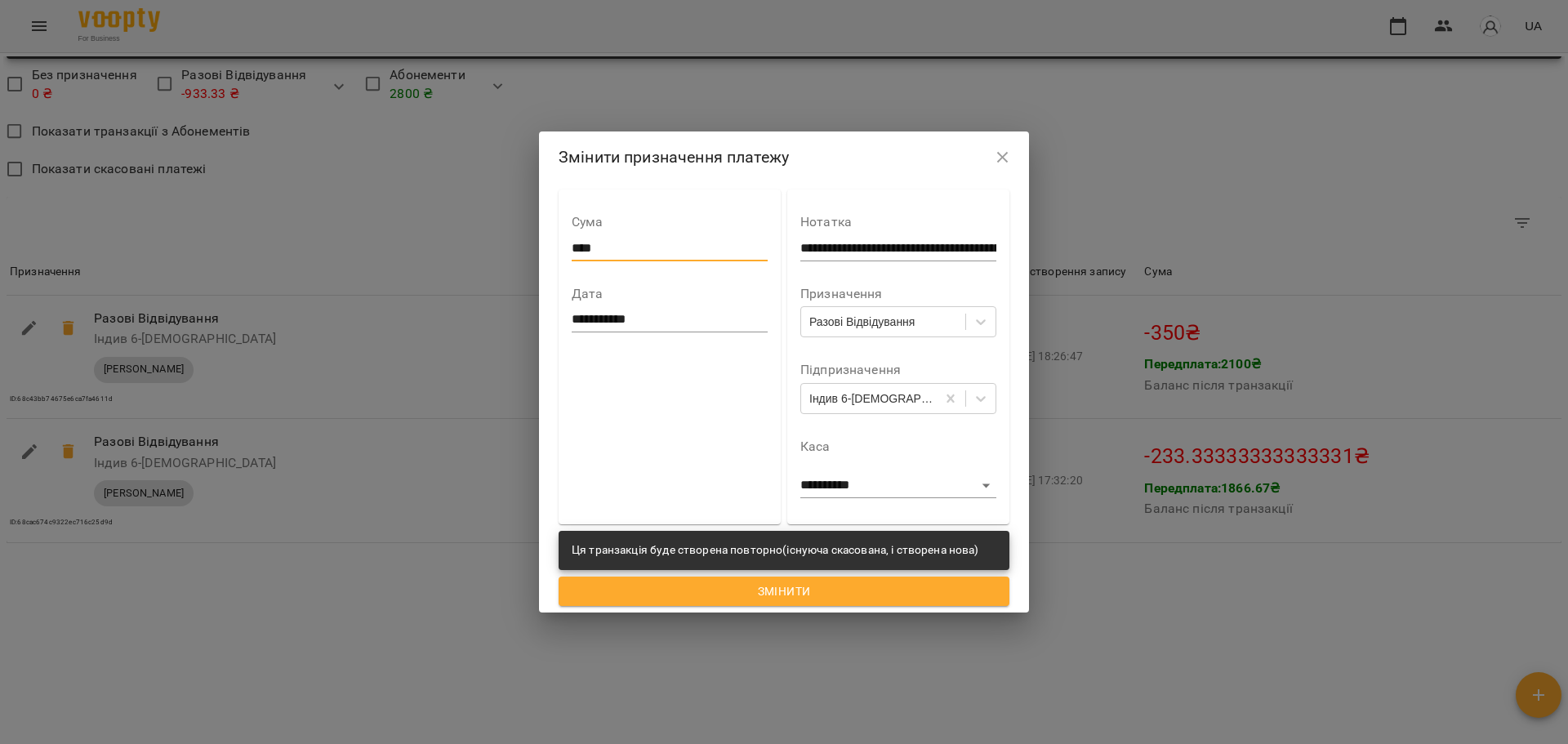
type input "****"
click at [1002, 155] on icon "button" at bounding box center [1003, 157] width 11 height 11
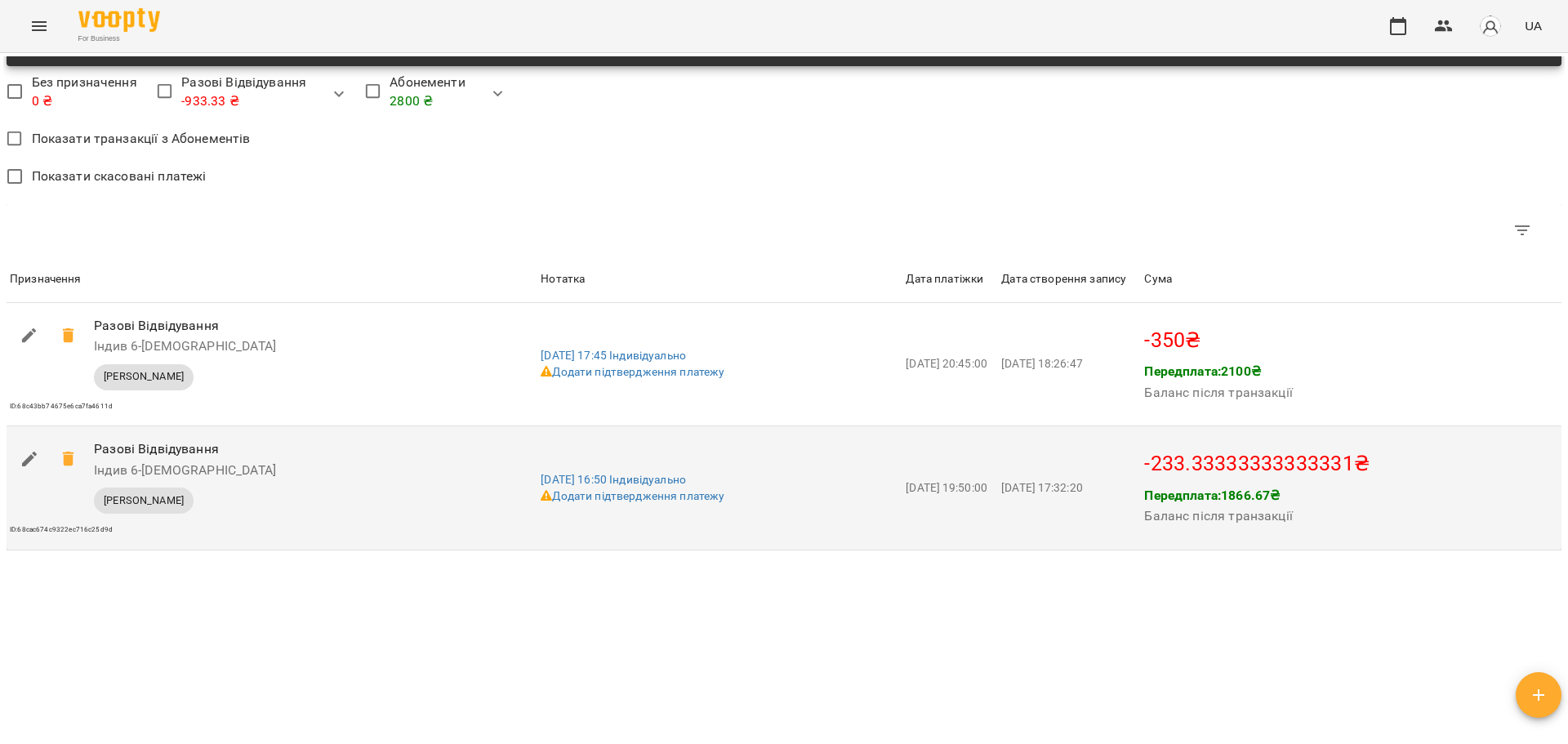
scroll to position [1297, 0]
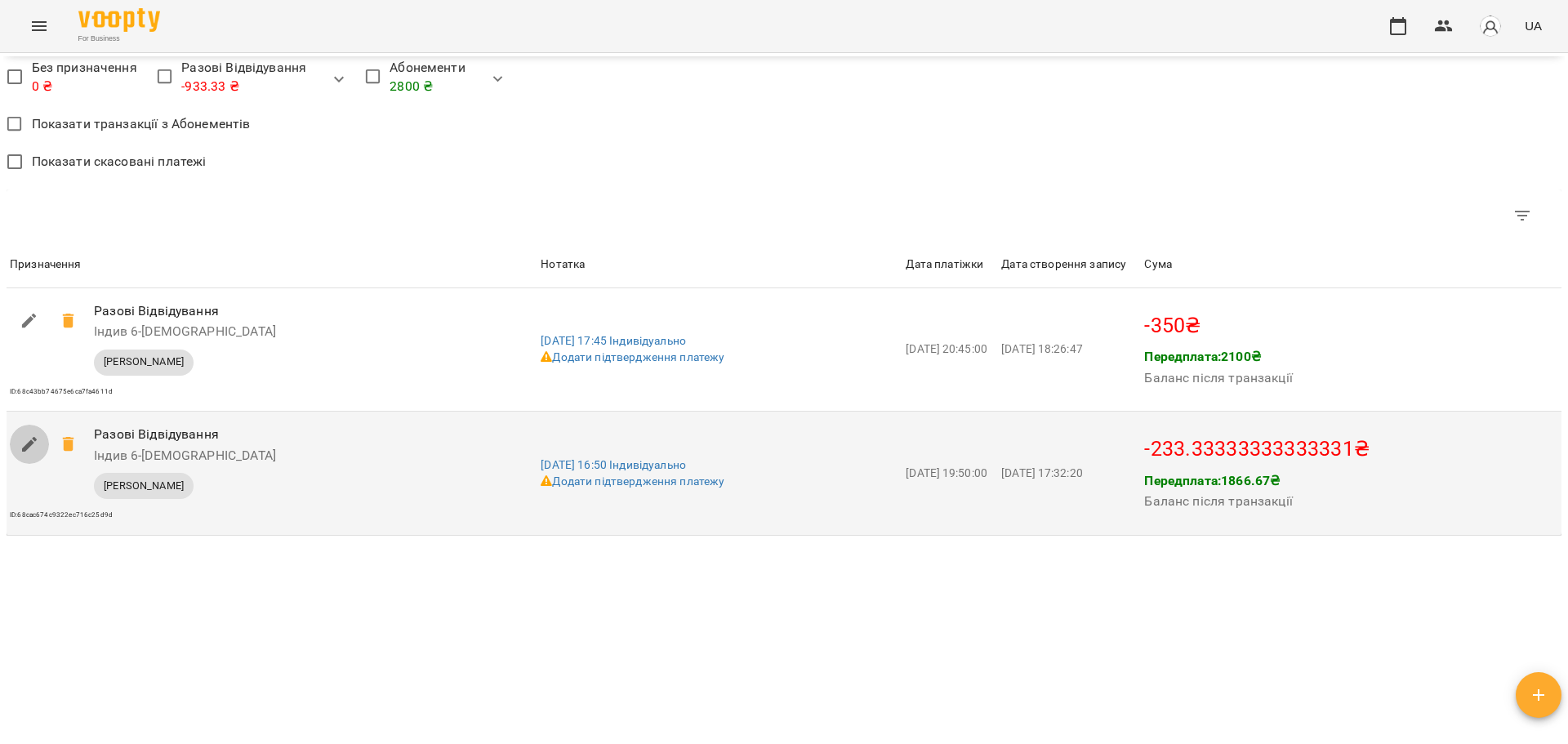
click at [19, 442] on button "button" at bounding box center [28, 444] width 39 height 39
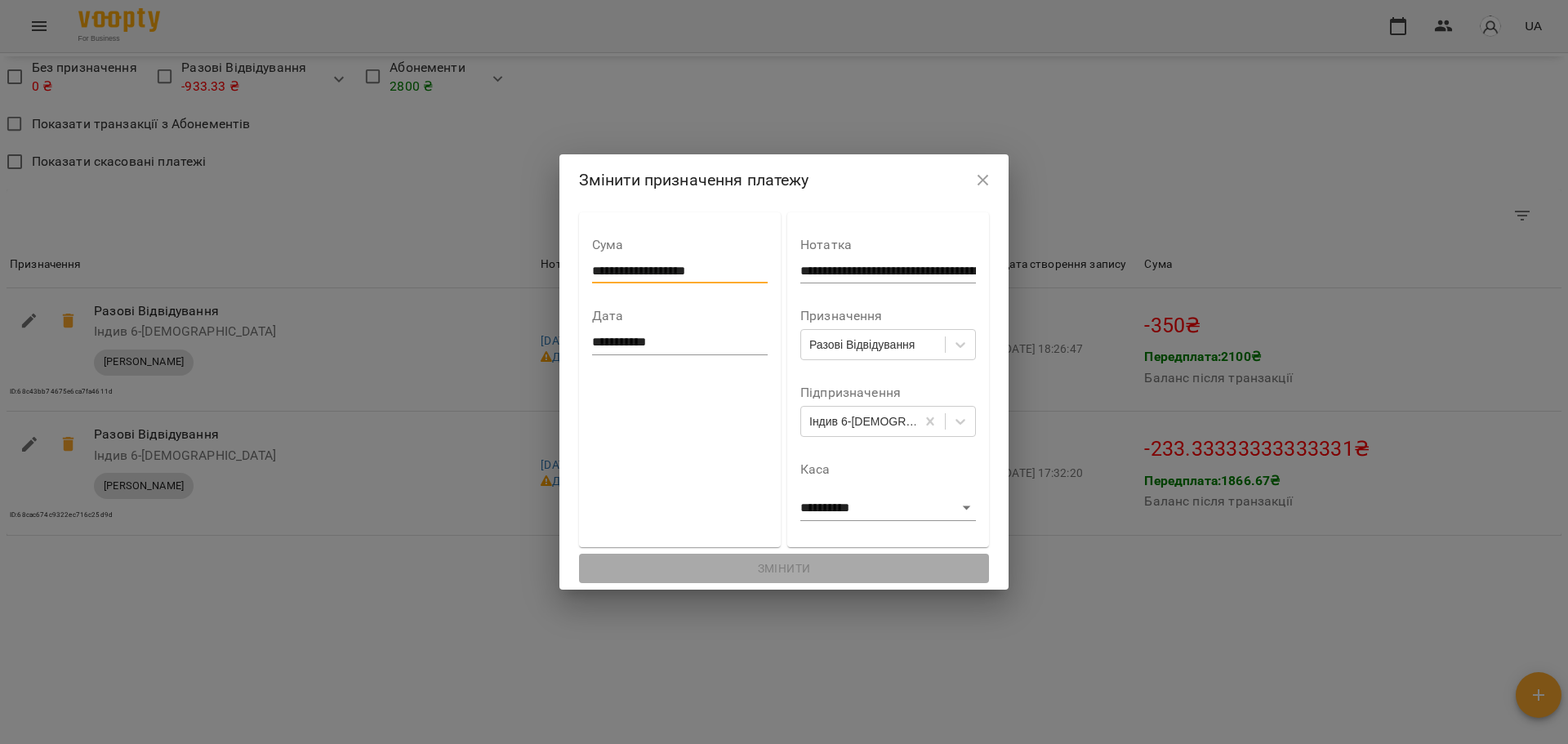
drag, startPoint x: 719, startPoint y: 266, endPoint x: 578, endPoint y: 273, distance: 141.2
click at [592, 273] on input "**********" at bounding box center [680, 271] width 176 height 26
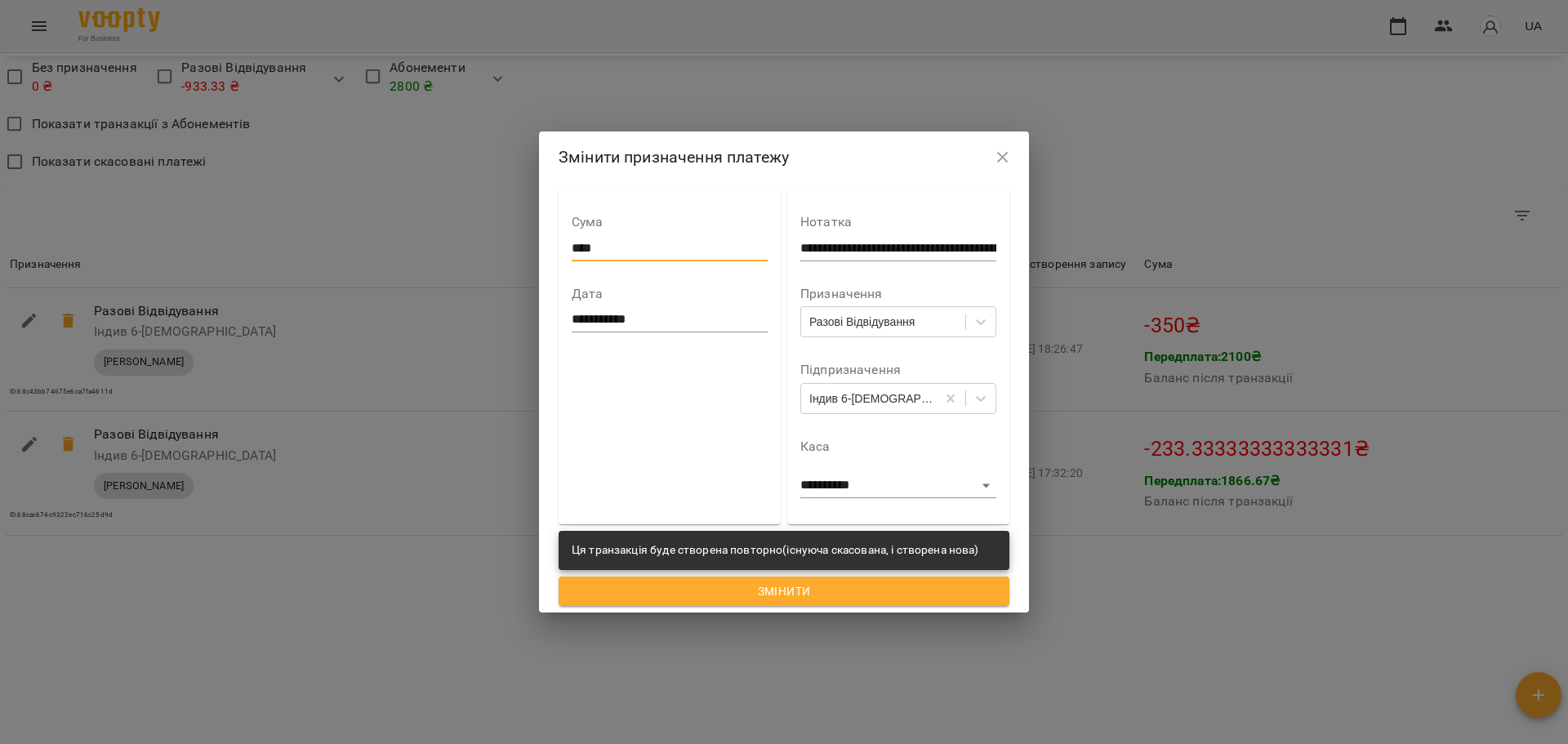
type input "****"
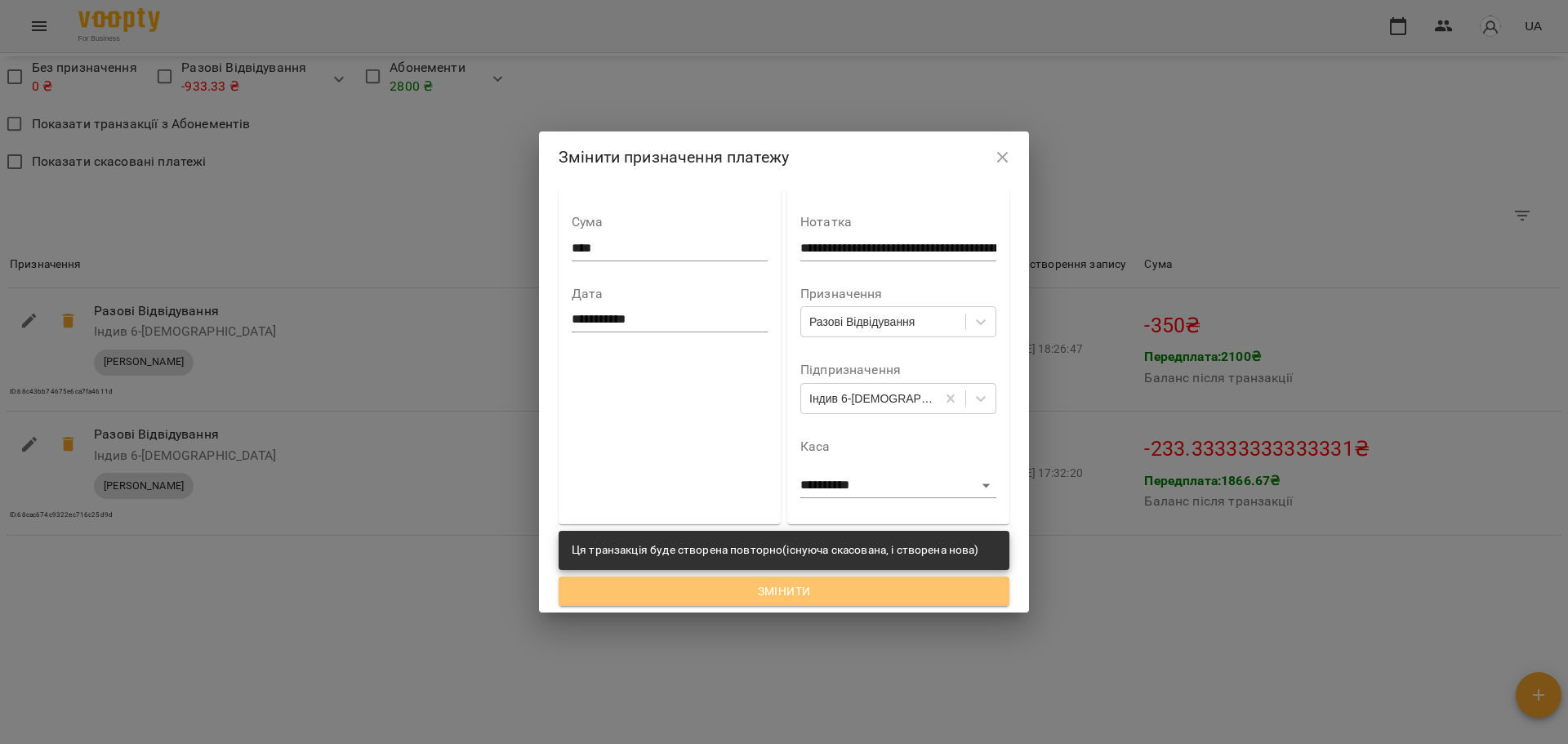
click at [746, 601] on span "Змінити" at bounding box center [784, 591] width 425 height 20
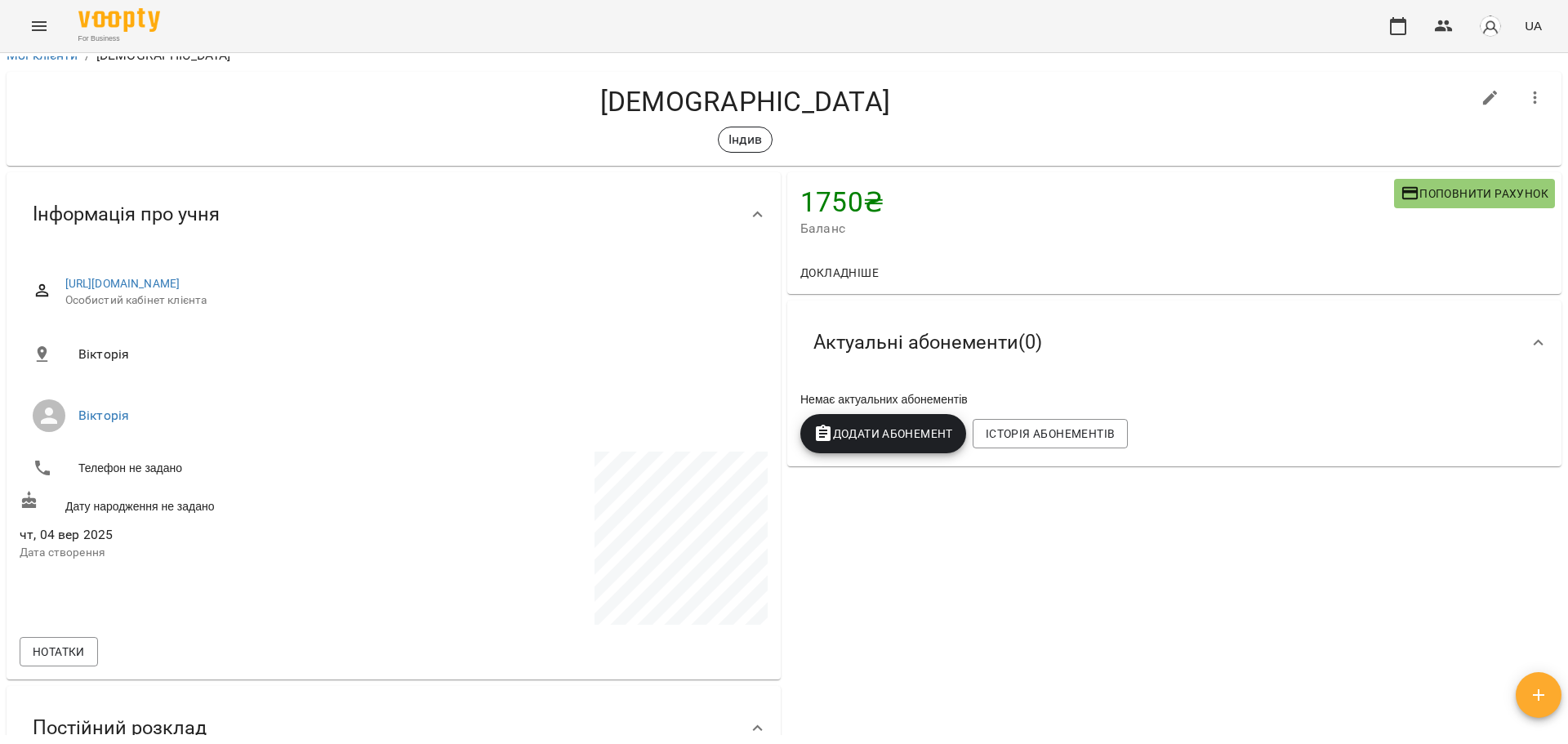
scroll to position [0, 0]
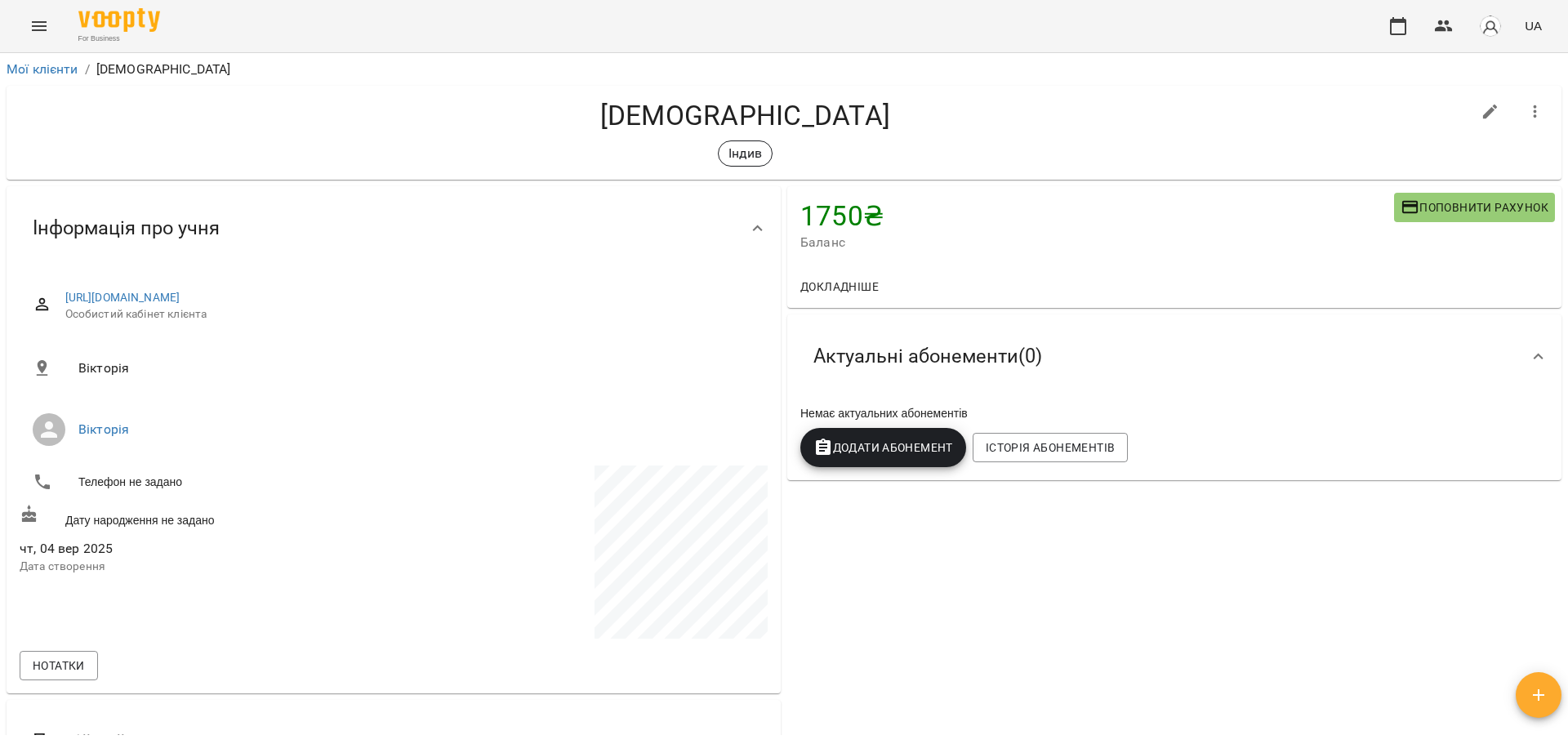
click at [34, 23] on icon "Menu" at bounding box center [39, 26] width 15 height 9
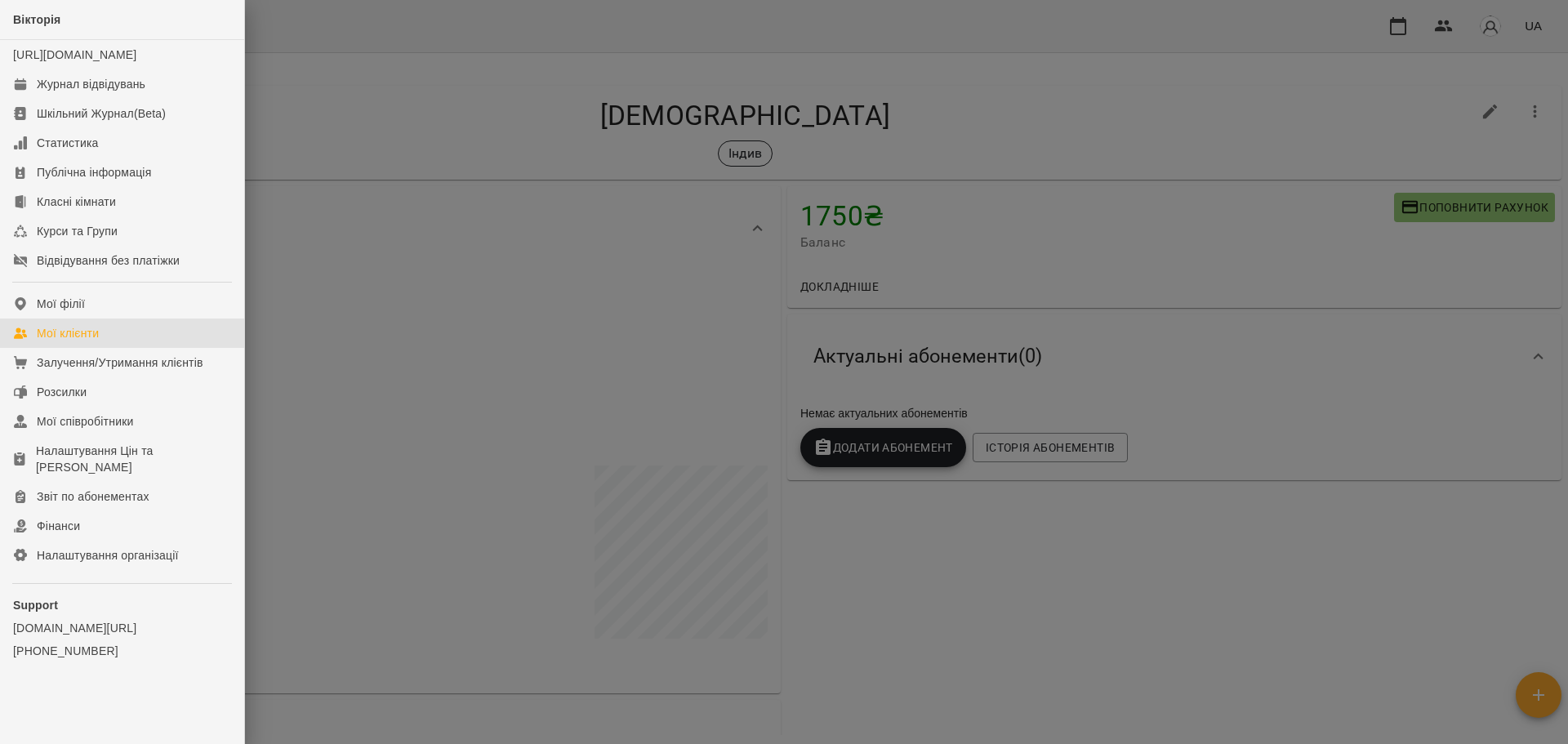
click at [86, 341] on div "Мої клієнти" at bounding box center [68, 333] width 62 height 16
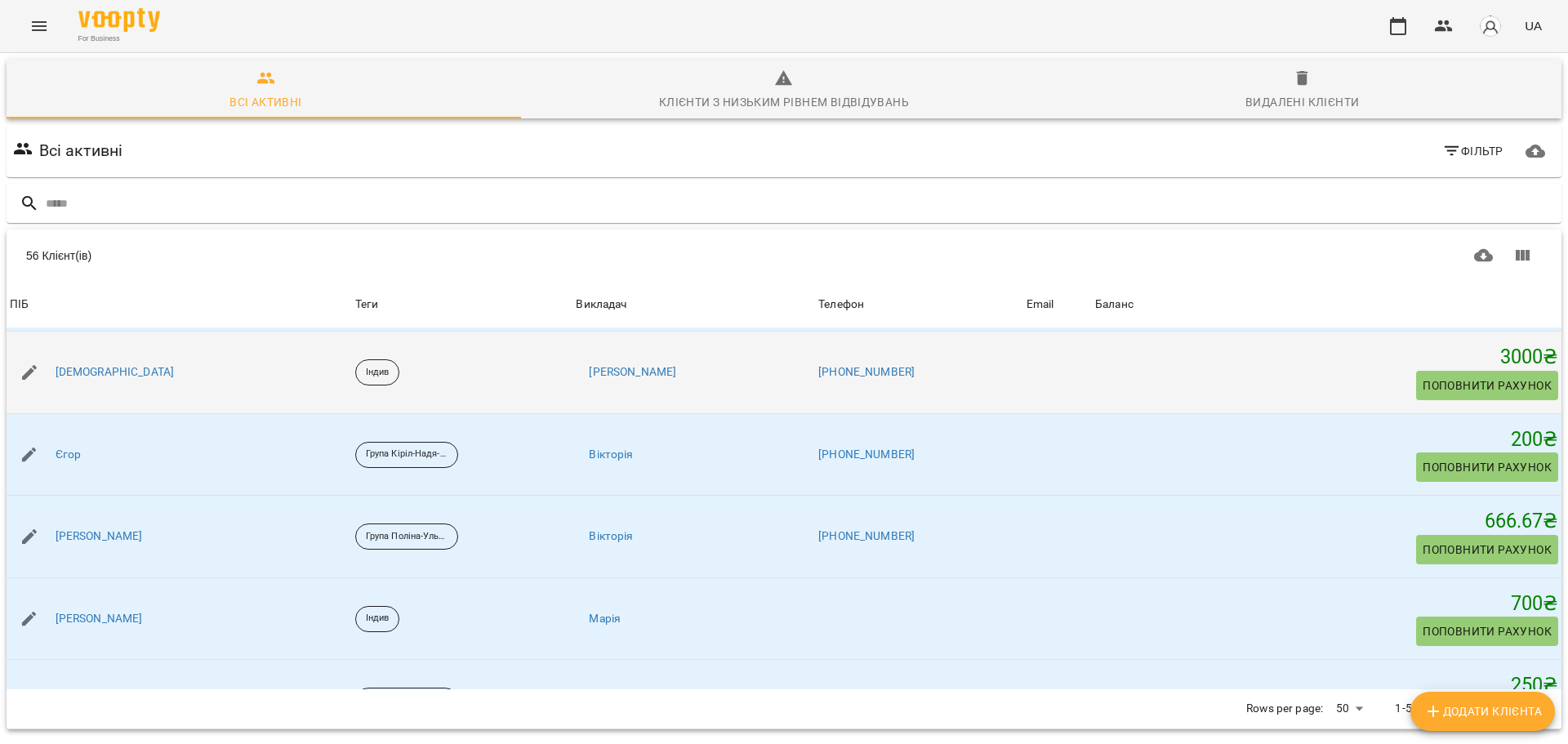
scroll to position [82, 0]
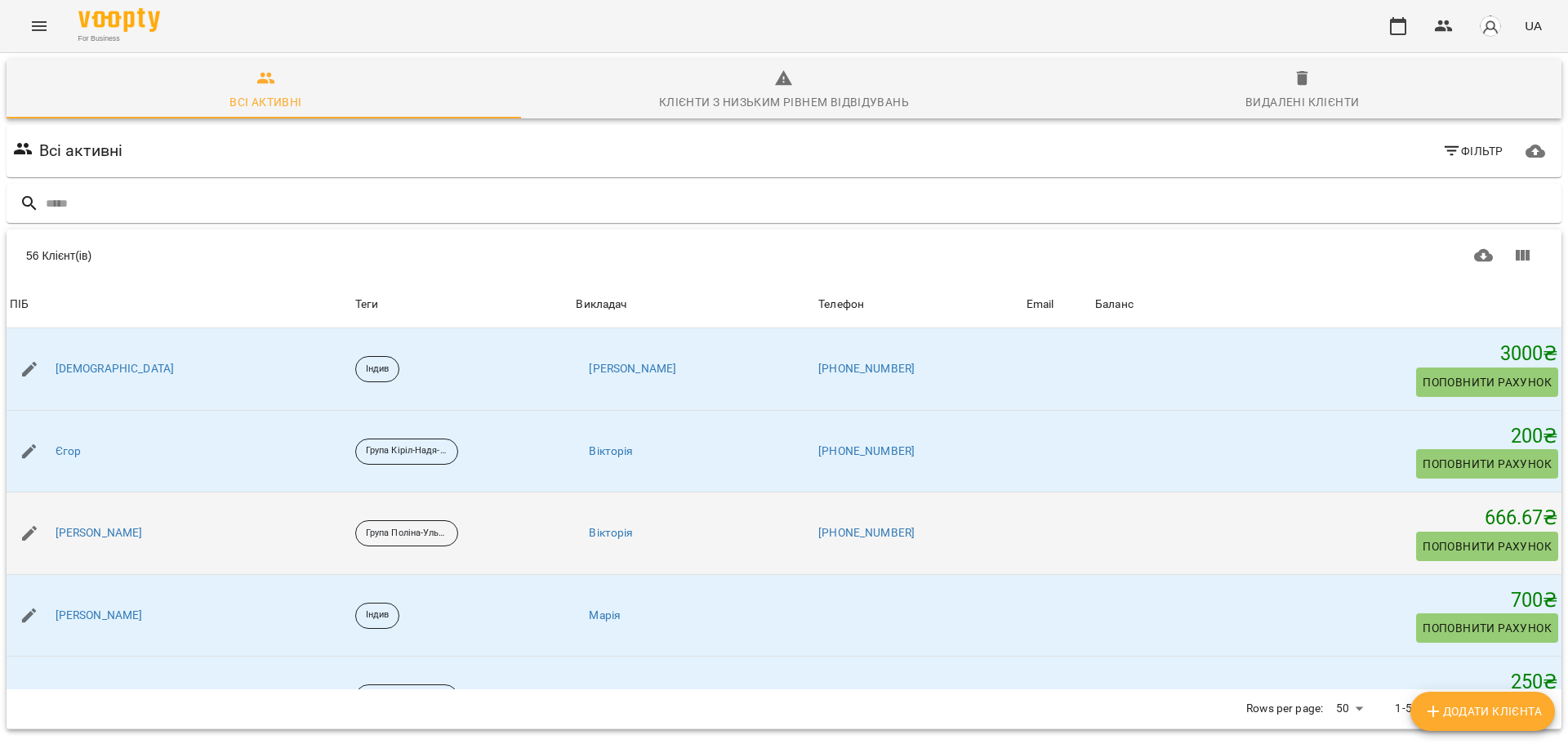
click at [22, 532] on icon "button" at bounding box center [29, 533] width 20 height 20
select select "**"
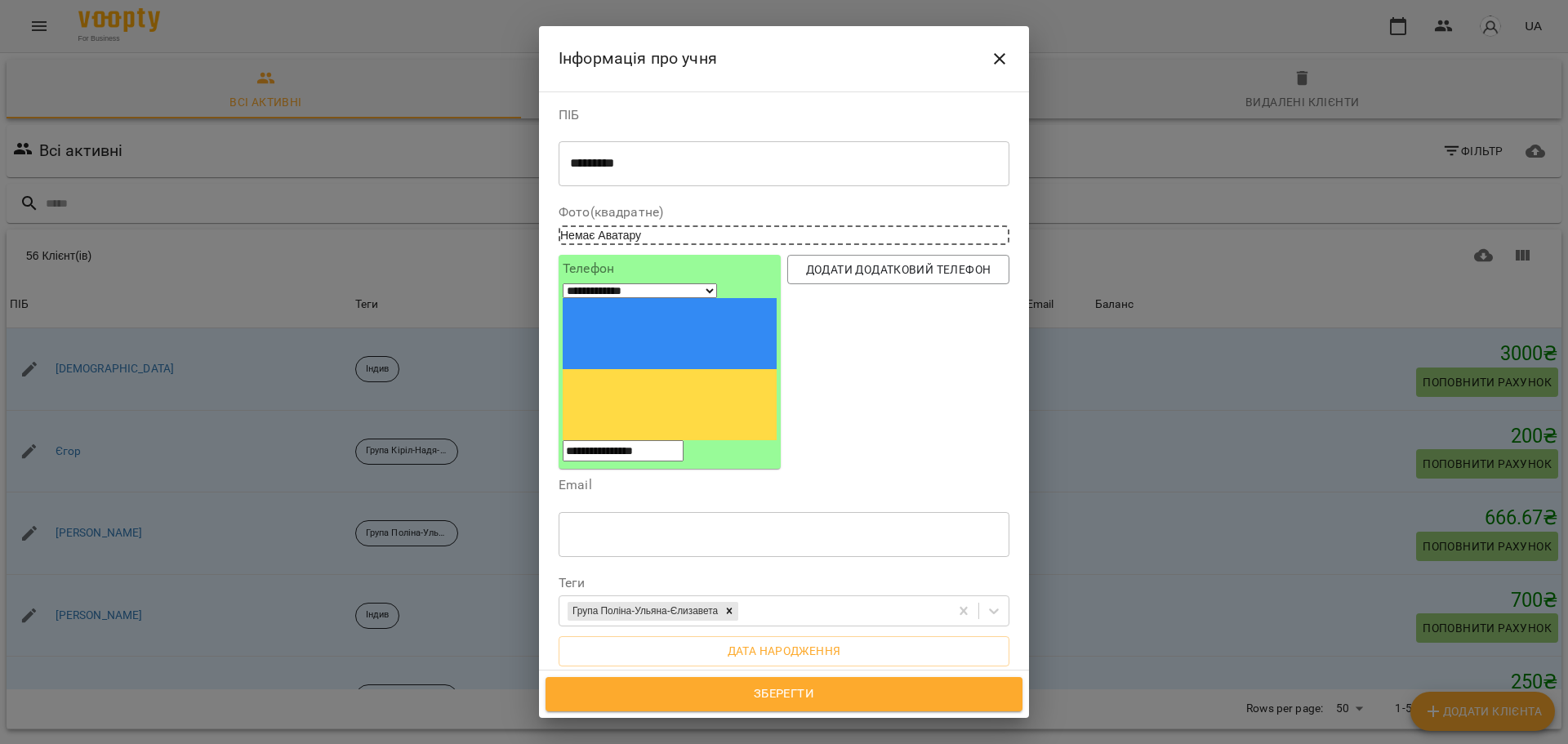
click at [1003, 54] on icon "Close" at bounding box center [1000, 59] width 20 height 20
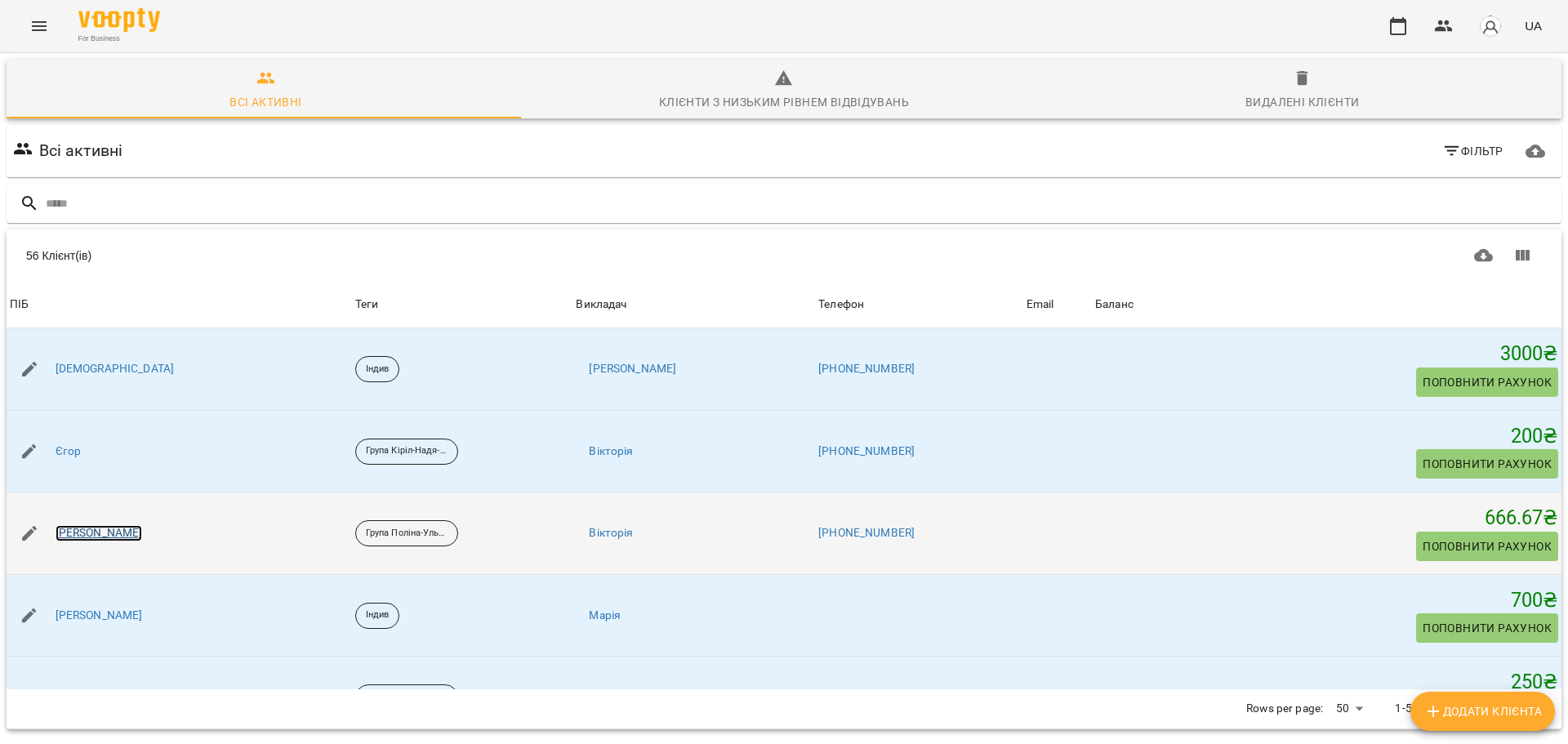
click at [64, 535] on link "[PERSON_NAME]" at bounding box center [98, 533] width 87 height 16
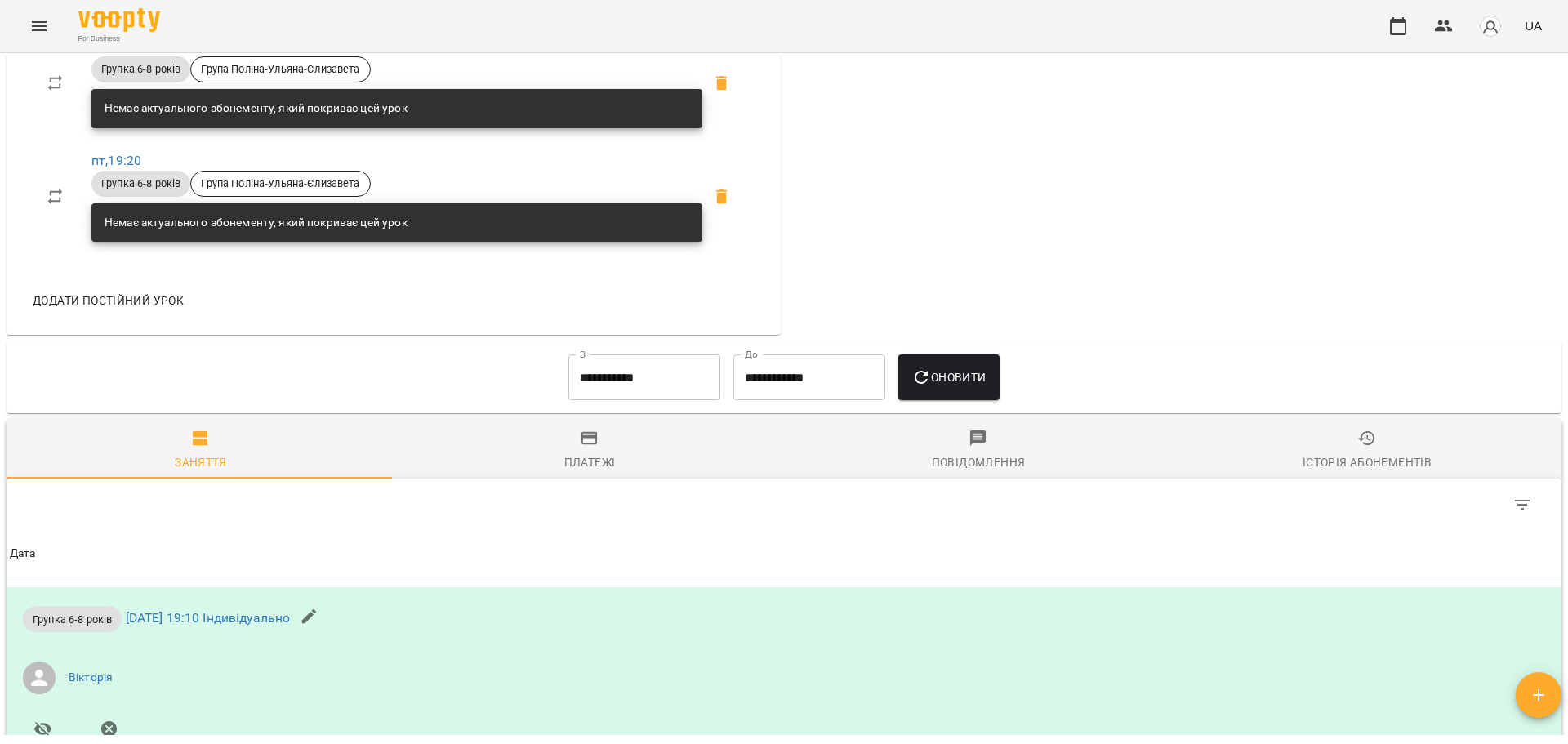
click at [582, 463] on div "Платежі" at bounding box center [590, 462] width 52 height 20
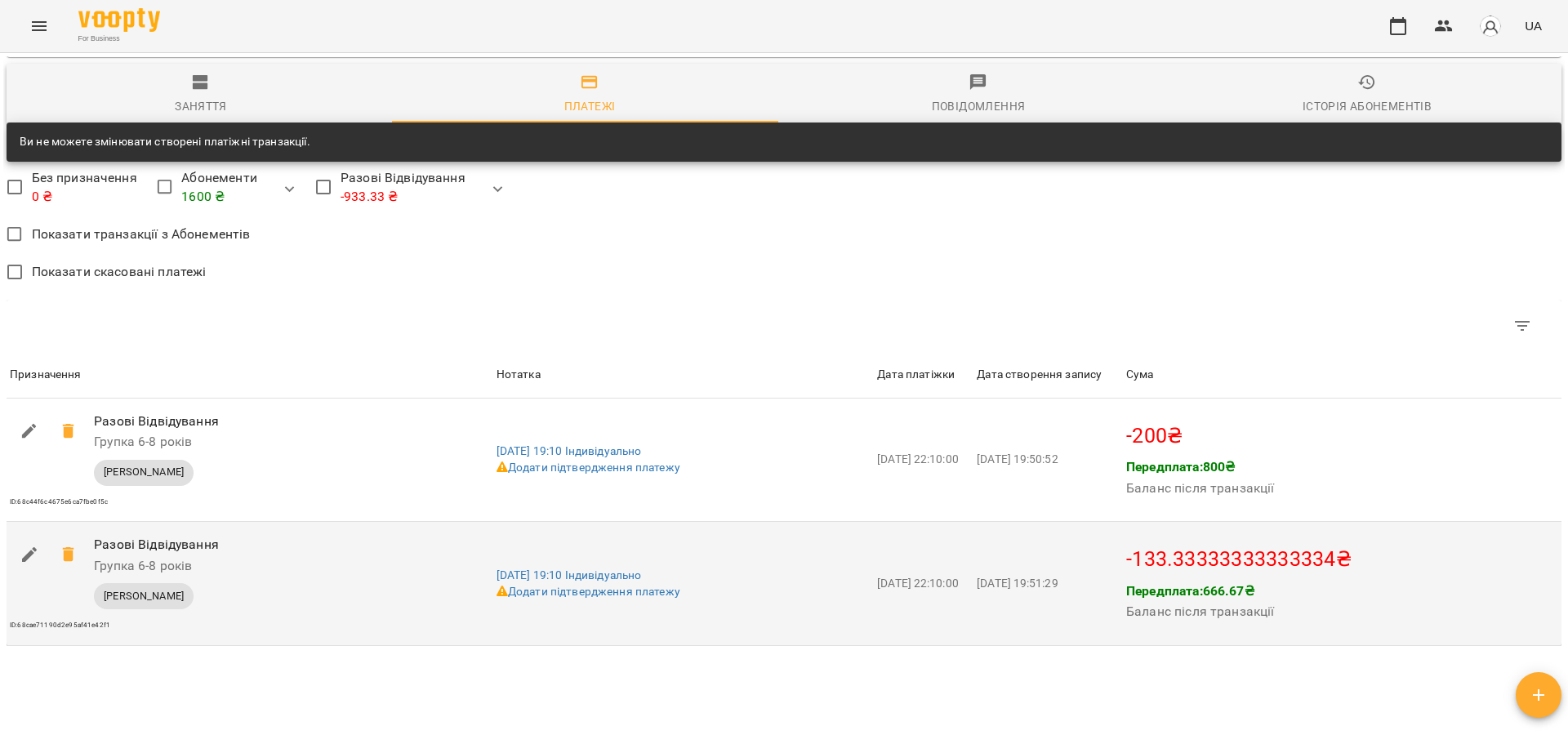
scroll to position [1225, 0]
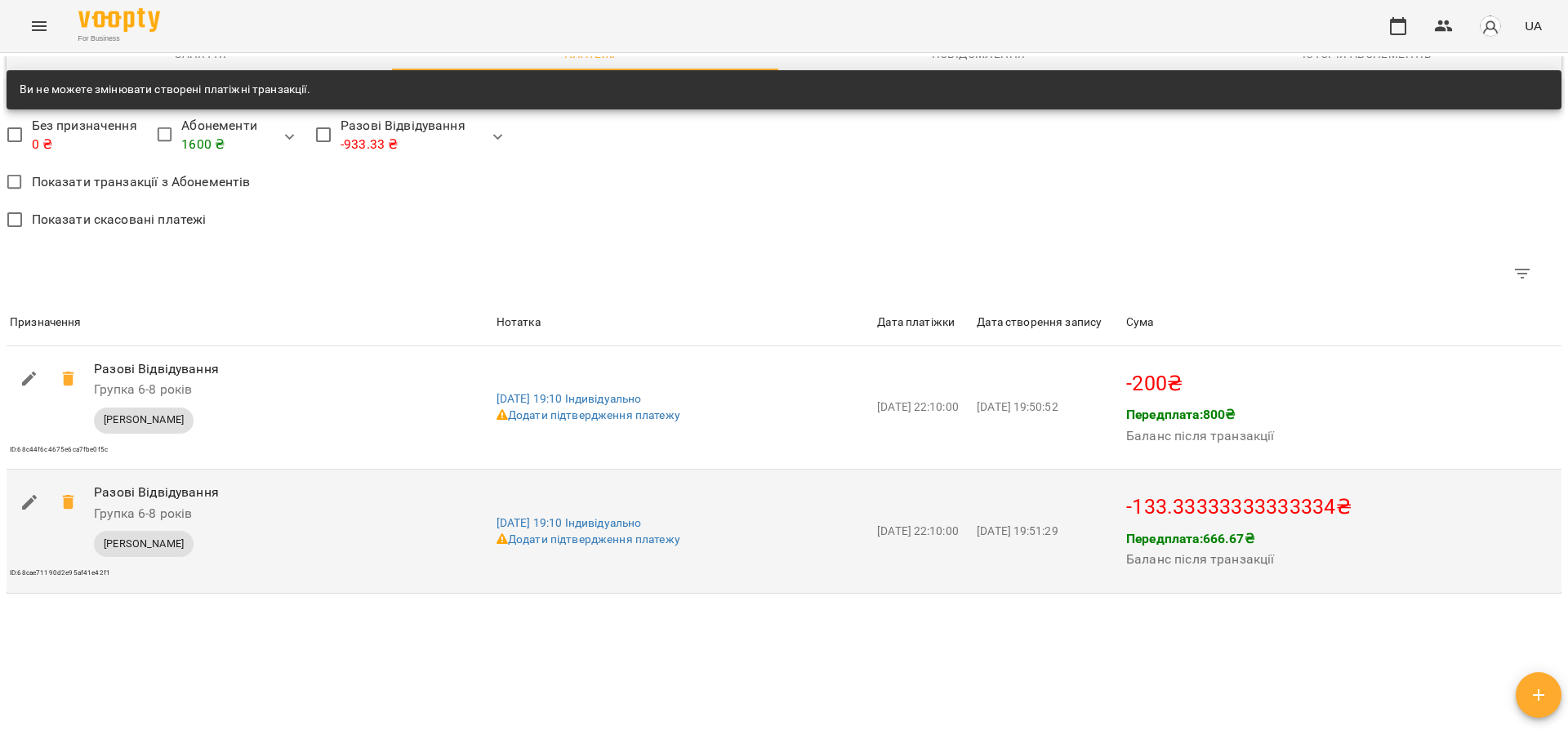
click at [34, 507] on icon "button" at bounding box center [29, 502] width 20 height 20
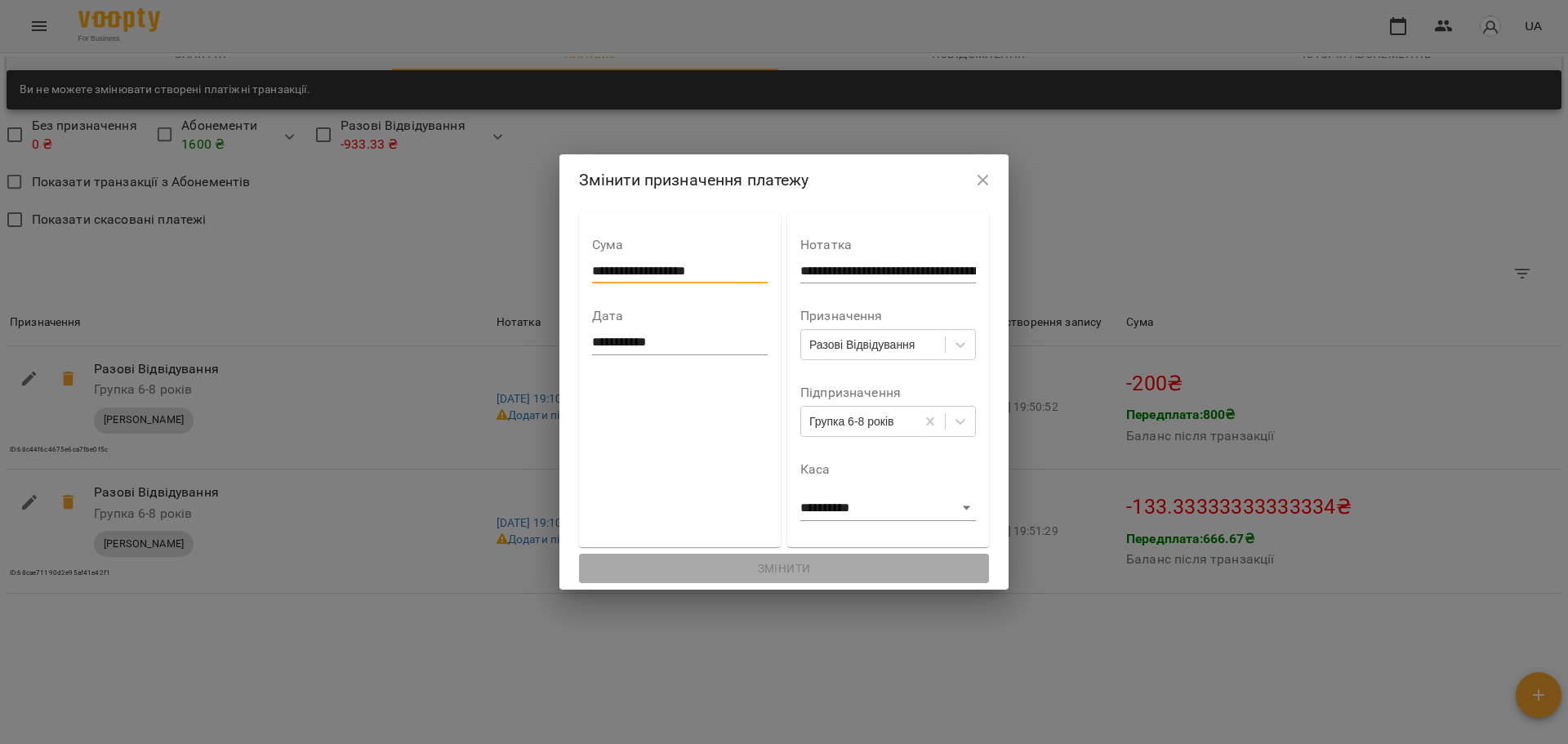
drag, startPoint x: 699, startPoint y: 272, endPoint x: 576, endPoint y: 287, distance: 123.9
click at [592, 287] on div "**********" at bounding box center [680, 297] width 176 height 143
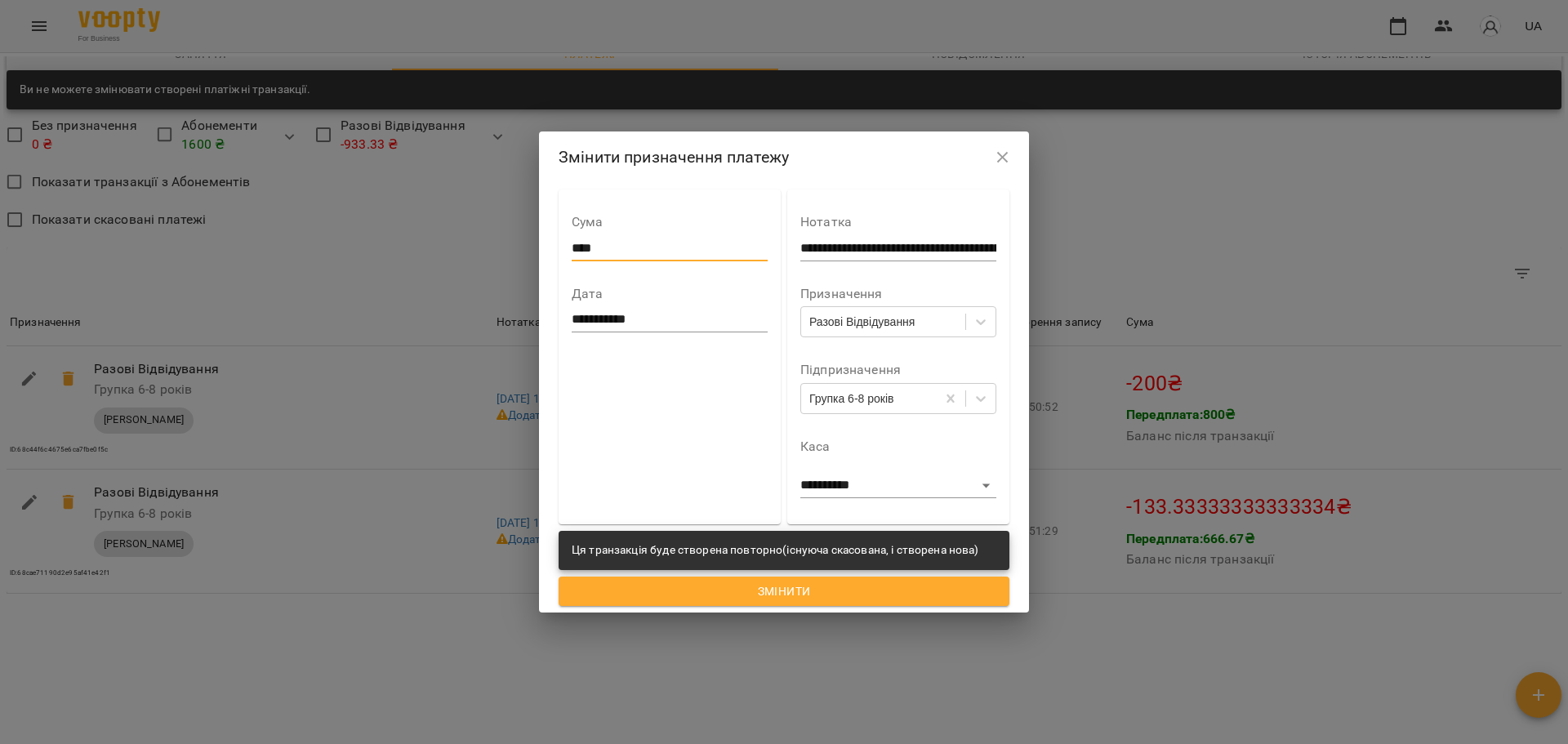
type input "****"
click at [765, 597] on span "Змінити" at bounding box center [784, 591] width 425 height 20
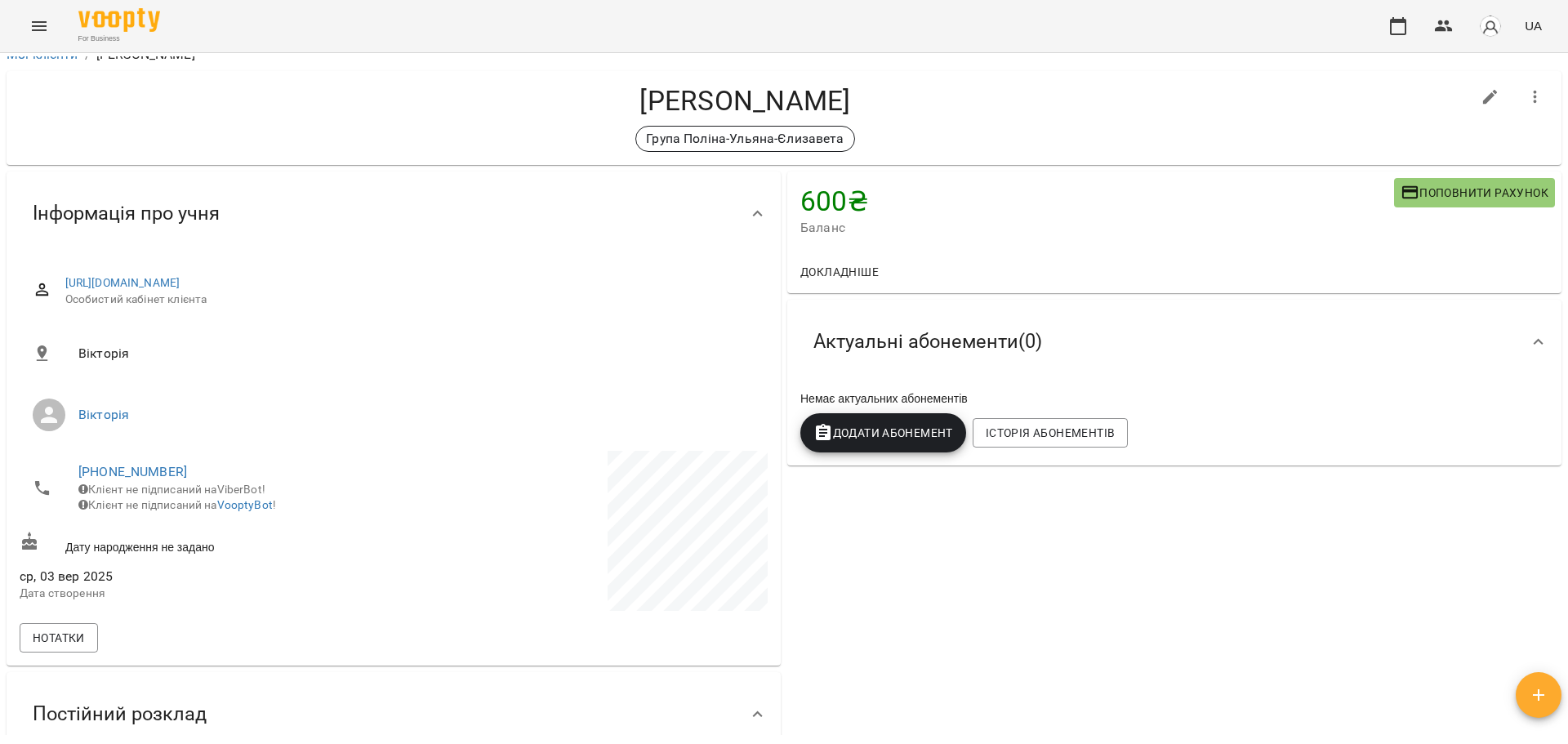
scroll to position [0, 0]
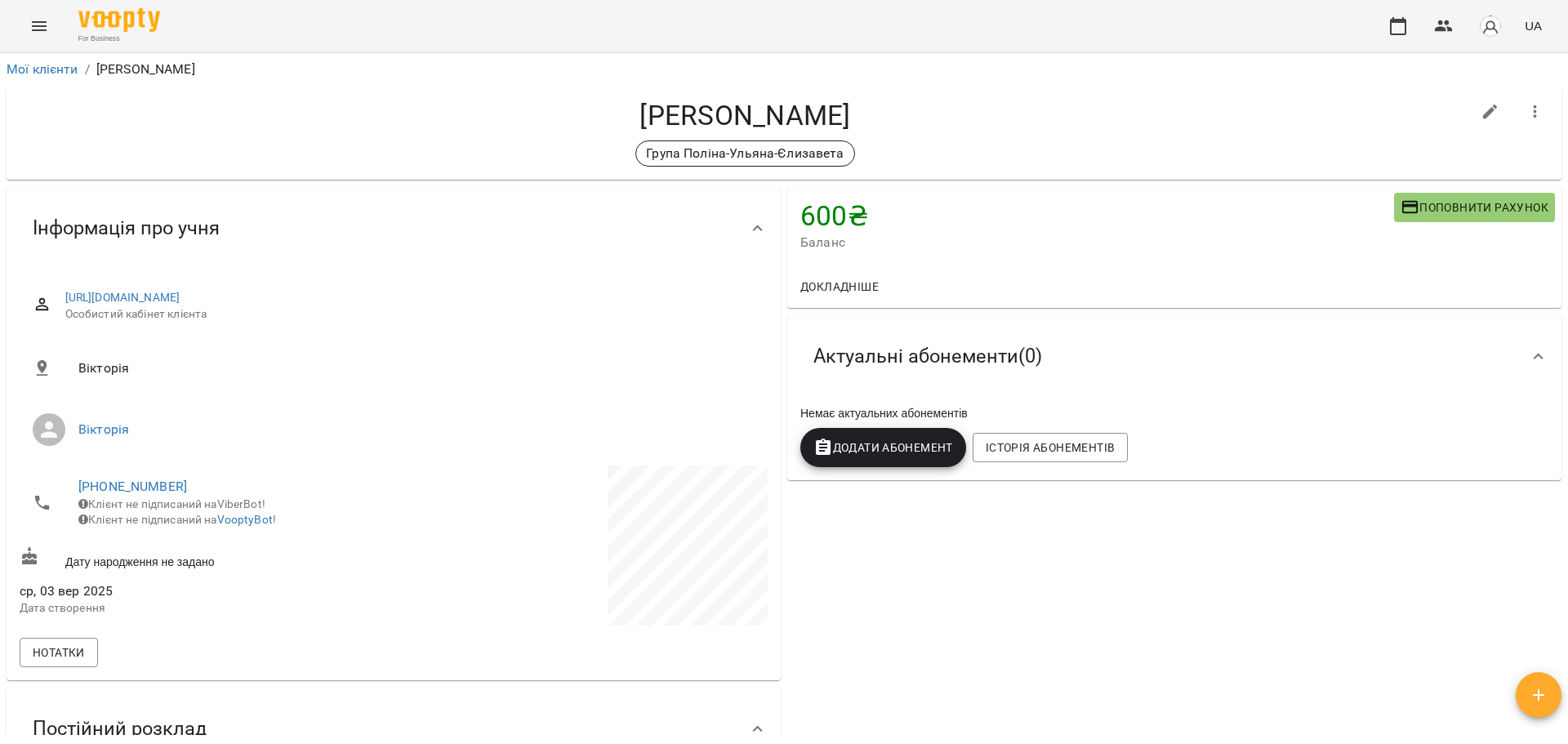
click at [49, 24] on button "Menu" at bounding box center [39, 26] width 39 height 39
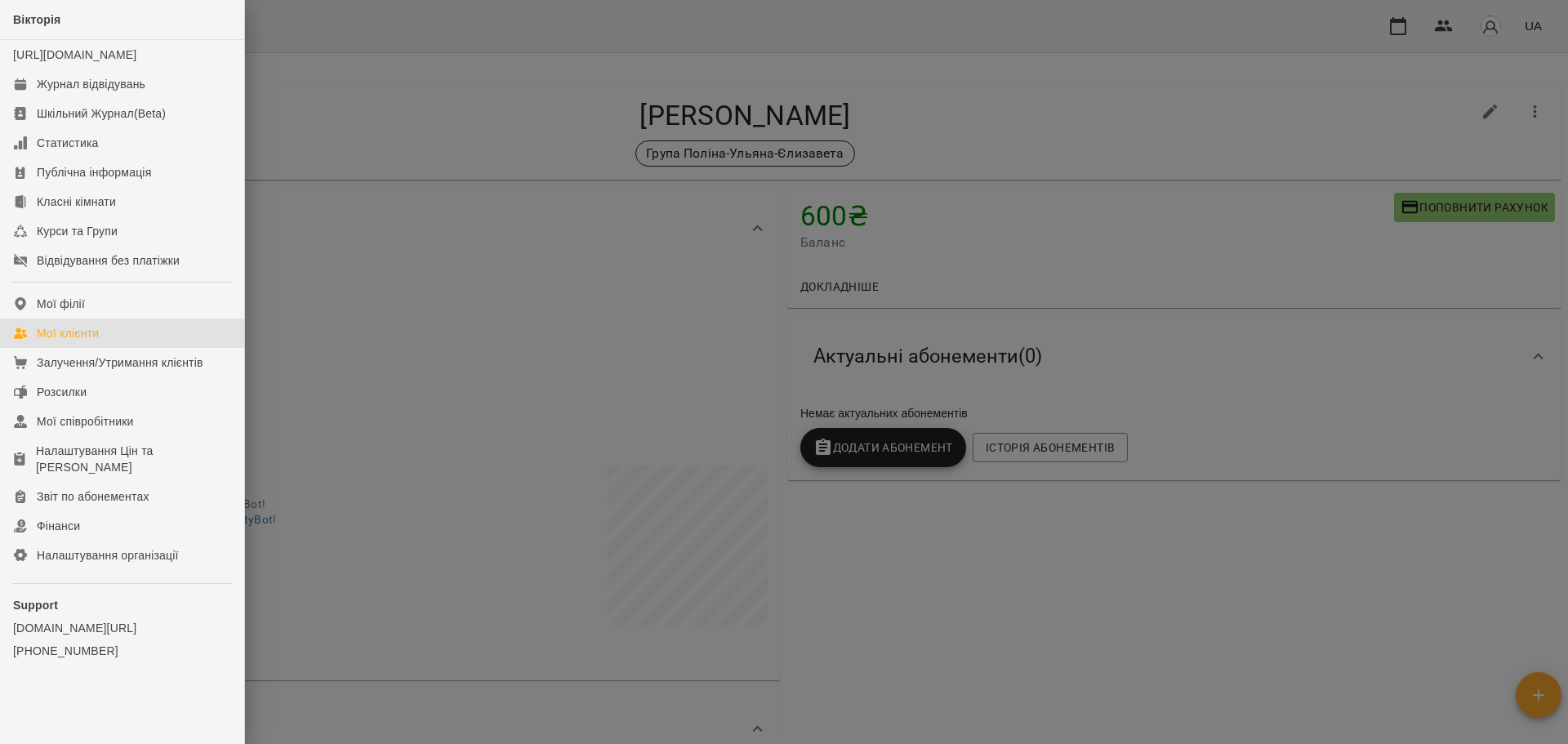
click at [60, 341] on div "Мої клієнти" at bounding box center [68, 333] width 62 height 16
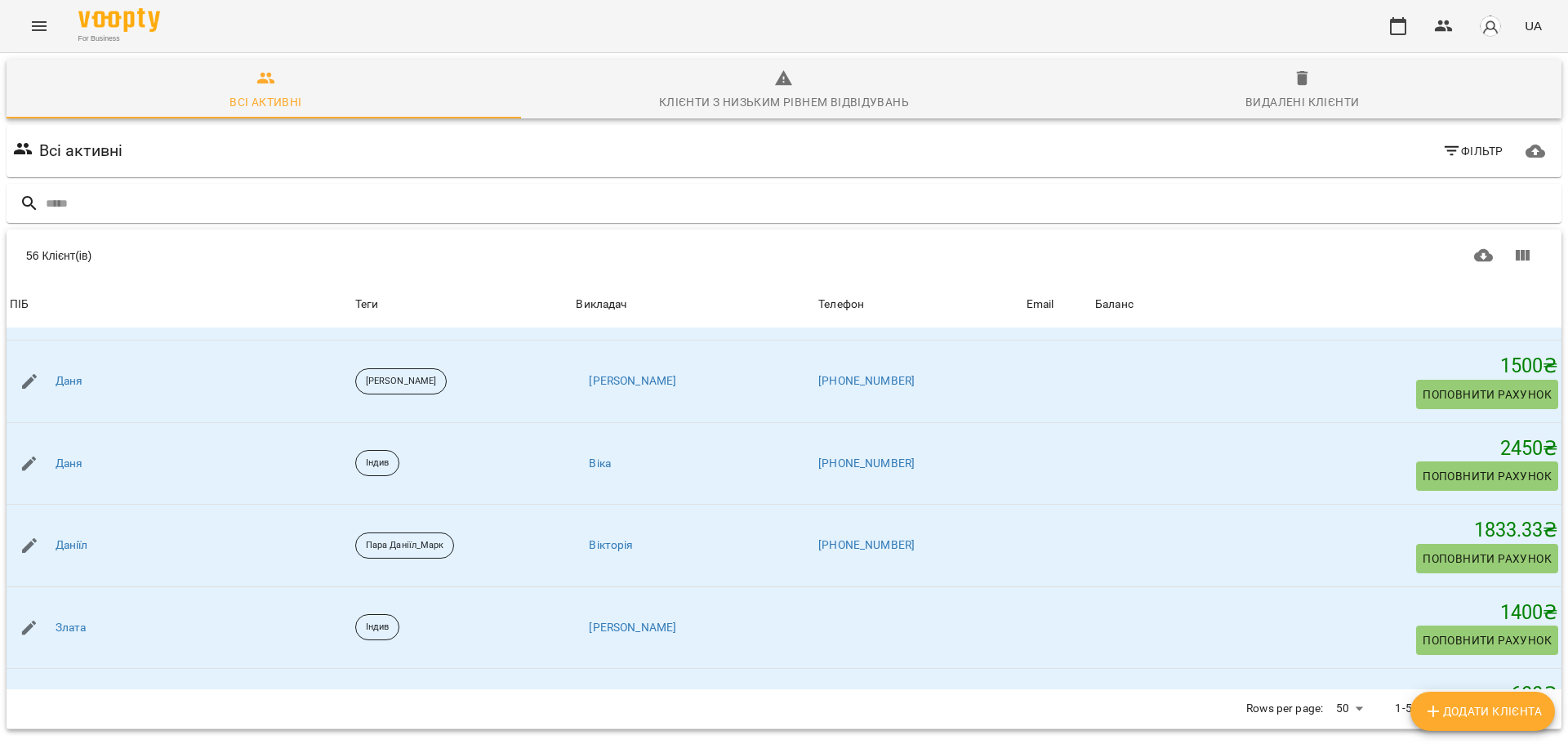
scroll to position [1634, 0]
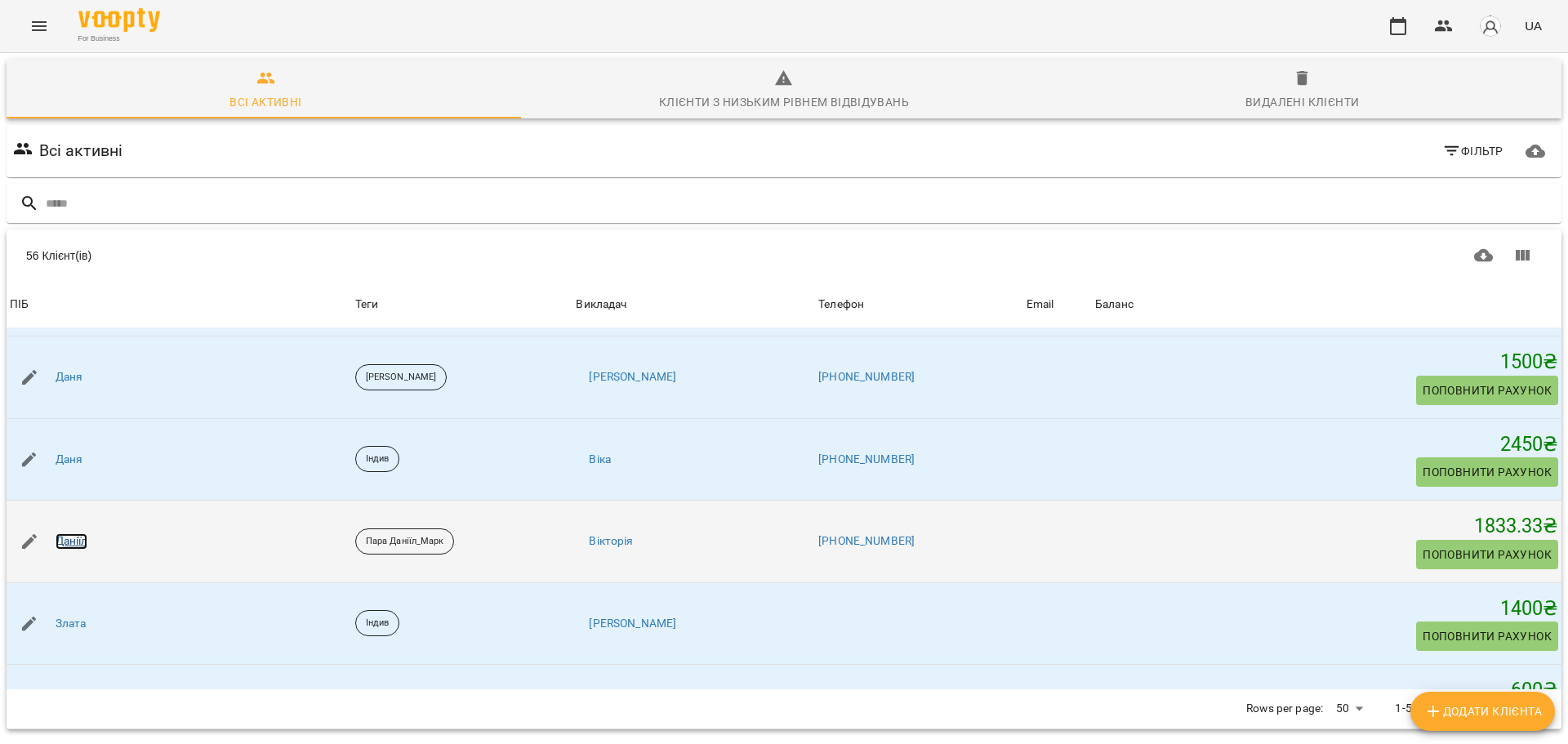
click at [78, 543] on link "Даніїл" at bounding box center [72, 541] width 33 height 16
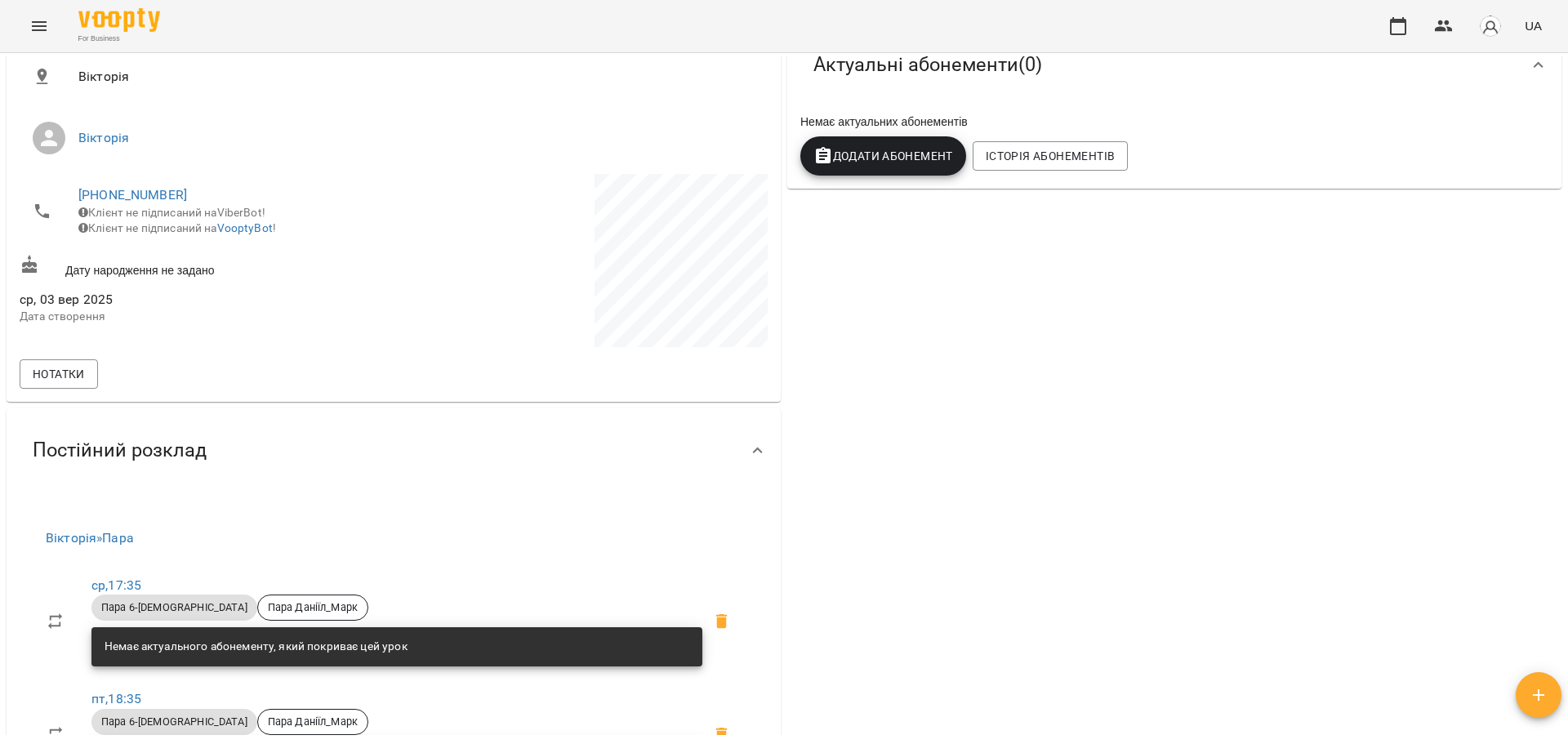
scroll to position [327, 0]
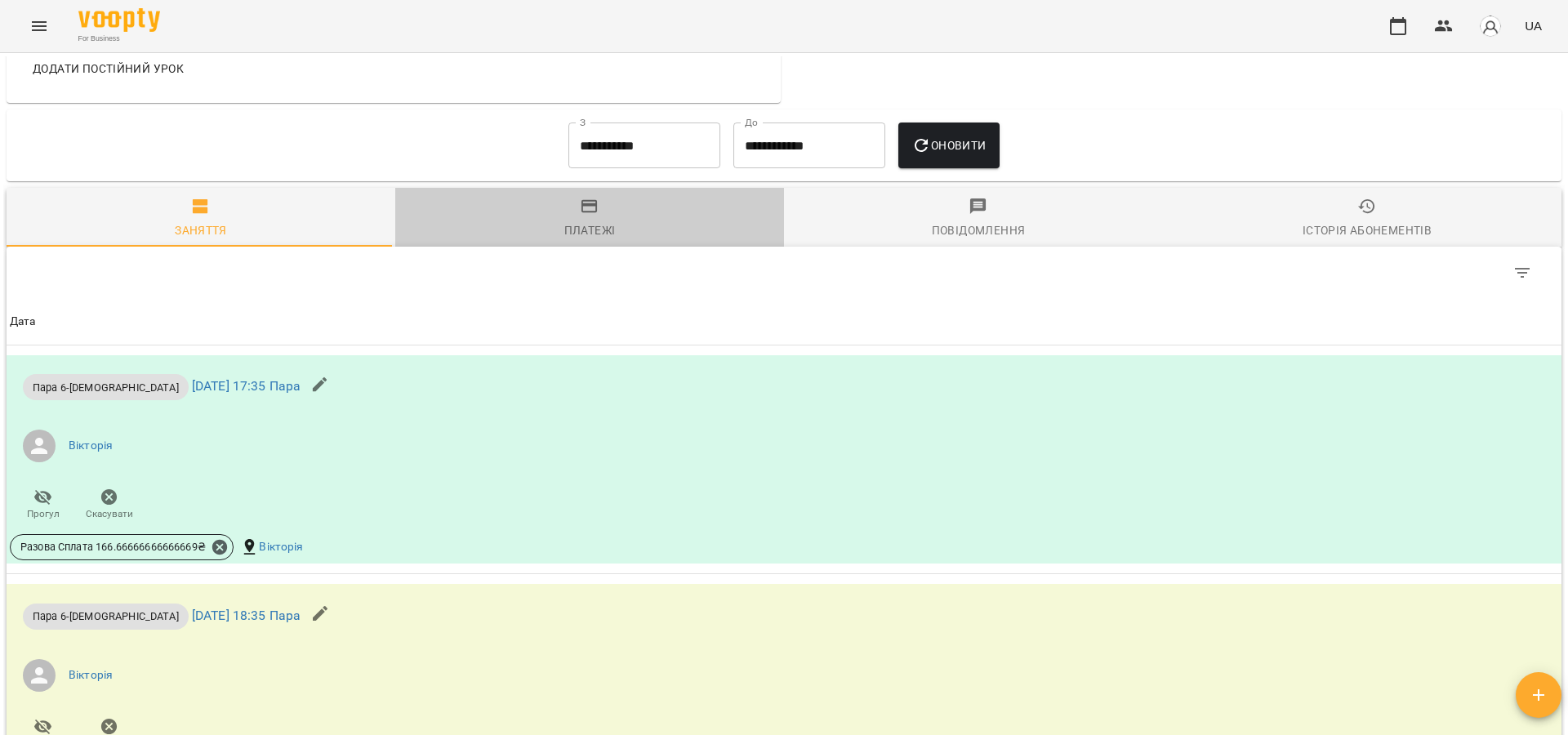
click at [595, 218] on span "Платежі" at bounding box center [590, 218] width 369 height 44
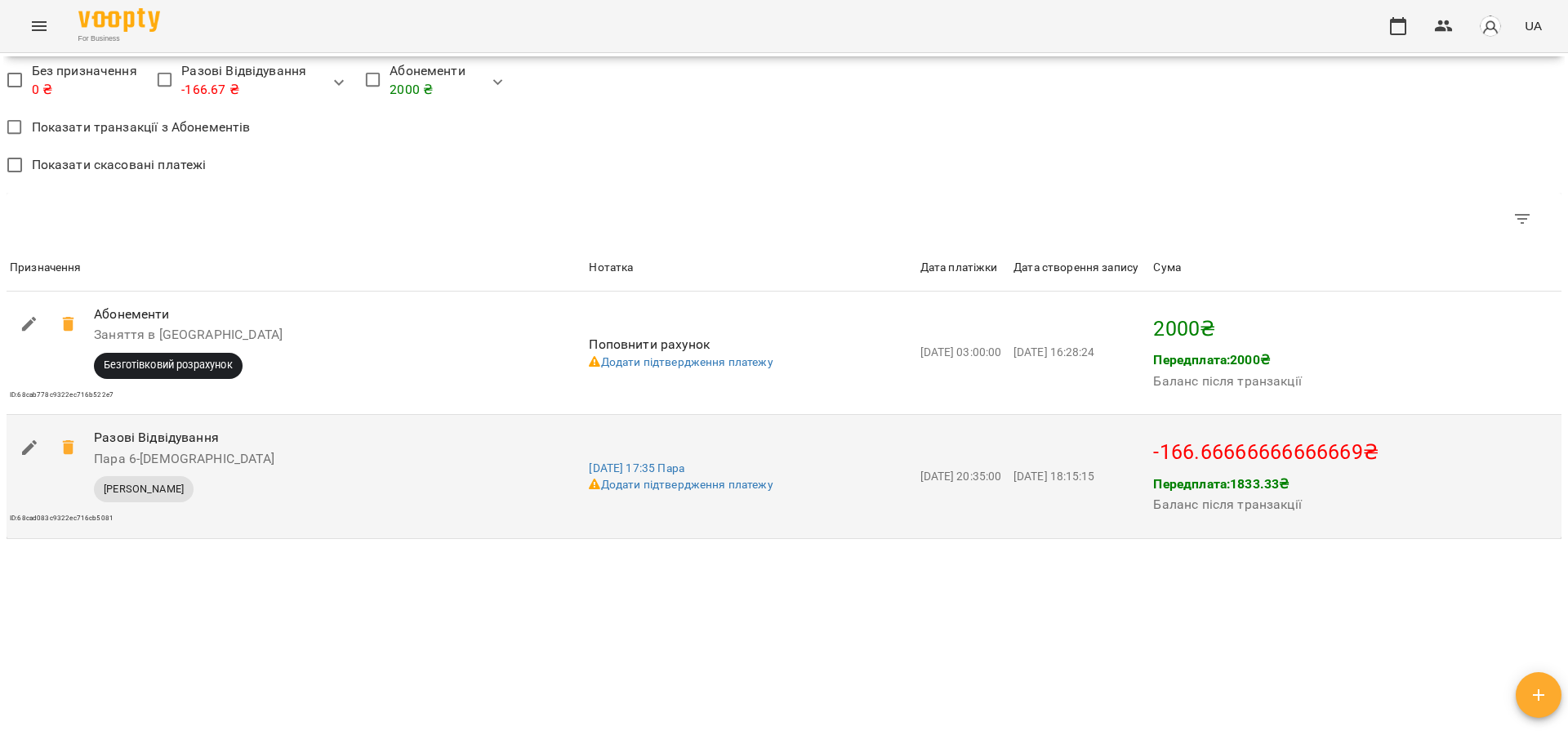
scroll to position [1297, 0]
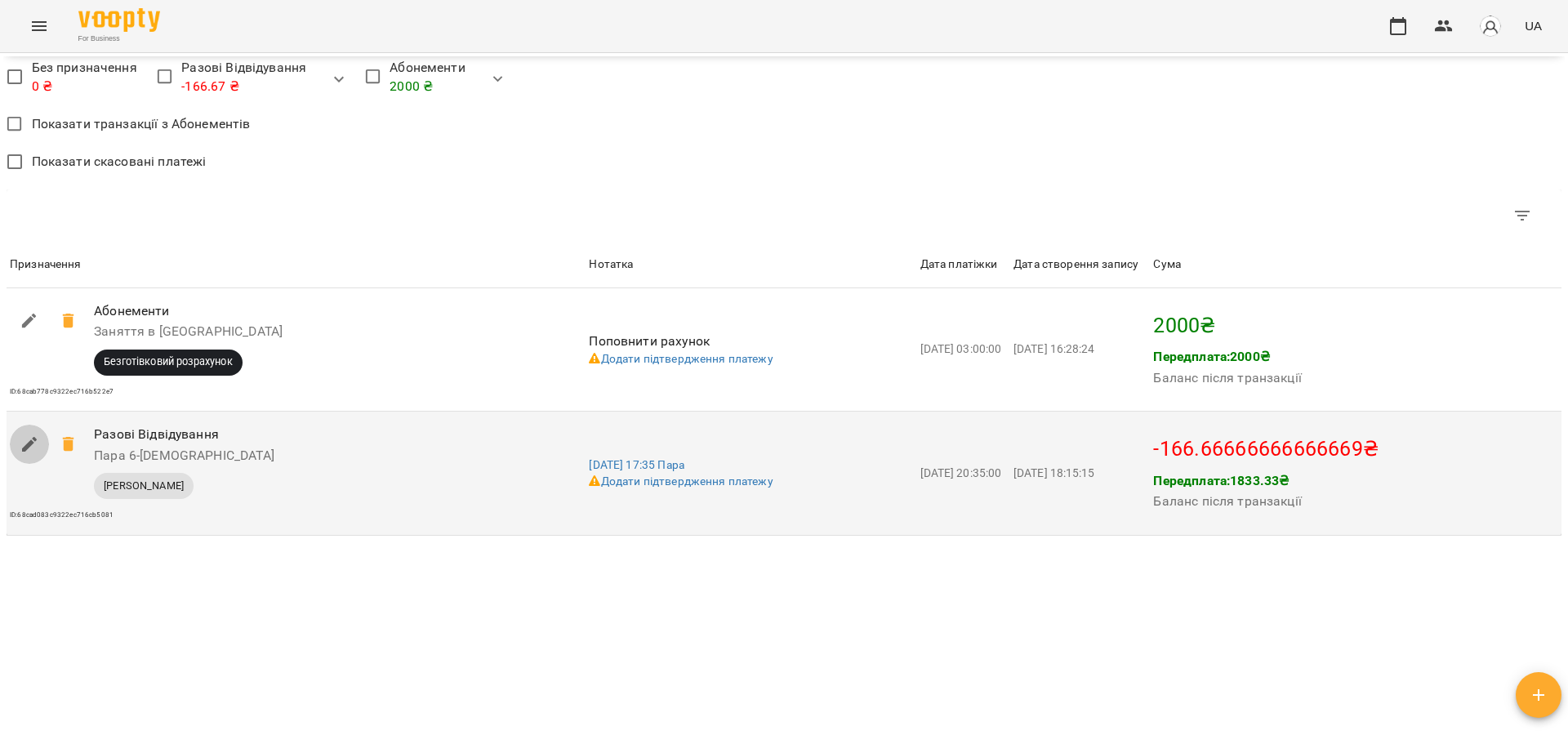
click at [23, 443] on icon "button" at bounding box center [29, 444] width 20 height 20
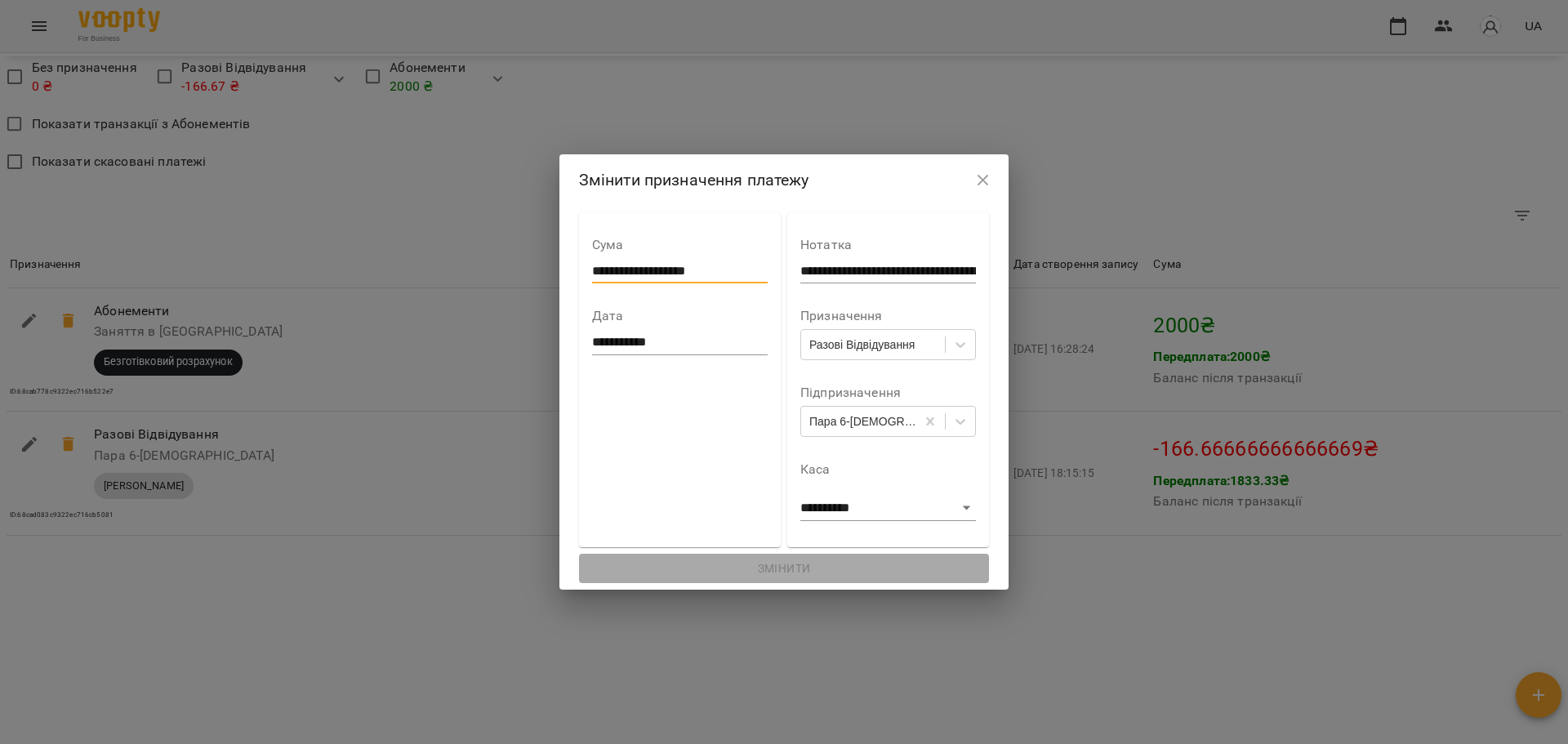
click at [714, 264] on input "**********" at bounding box center [680, 271] width 176 height 26
click at [1003, 176] on button "button" at bounding box center [983, 180] width 39 height 39
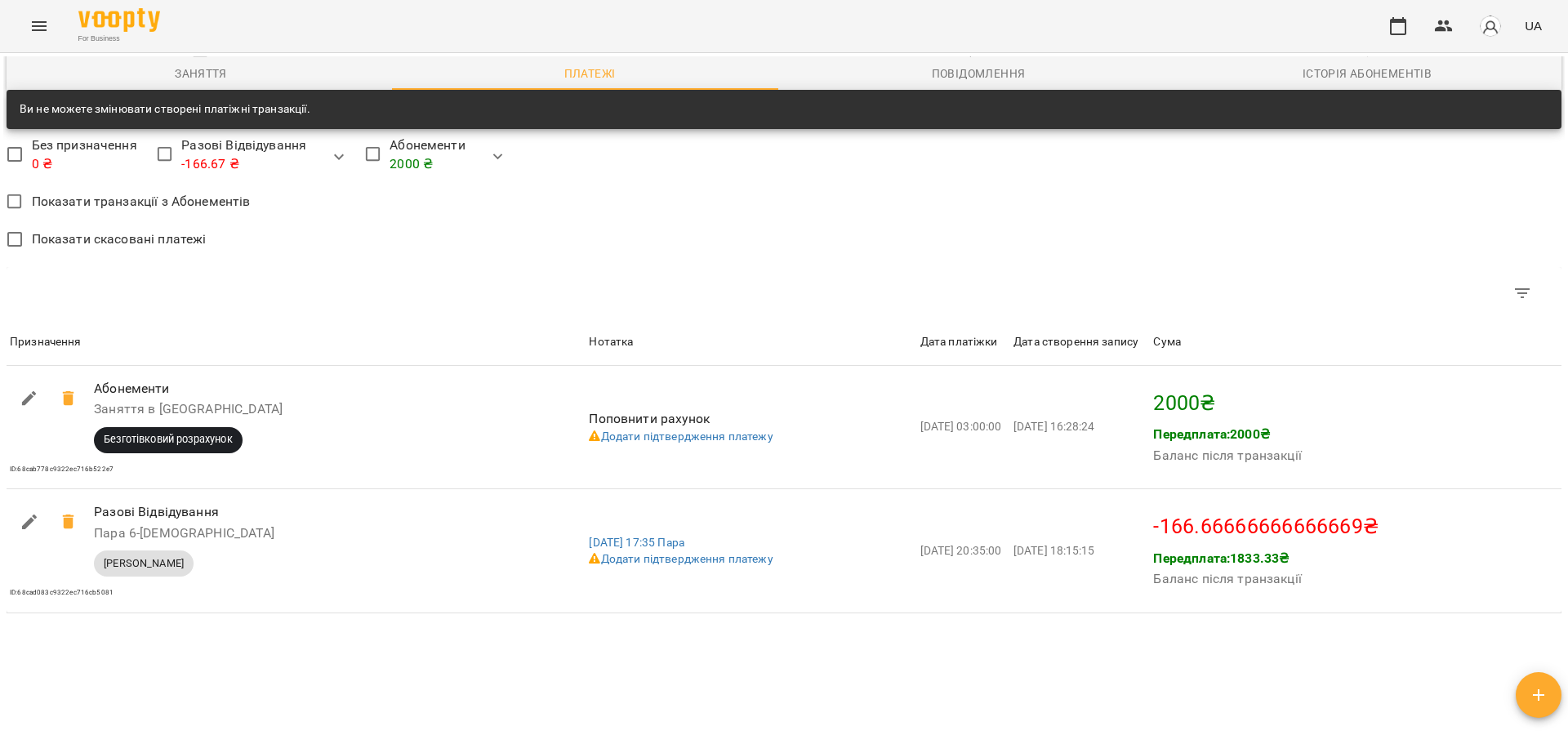
scroll to position [1225, 0]
